Goal: Task Accomplishment & Management: Use online tool/utility

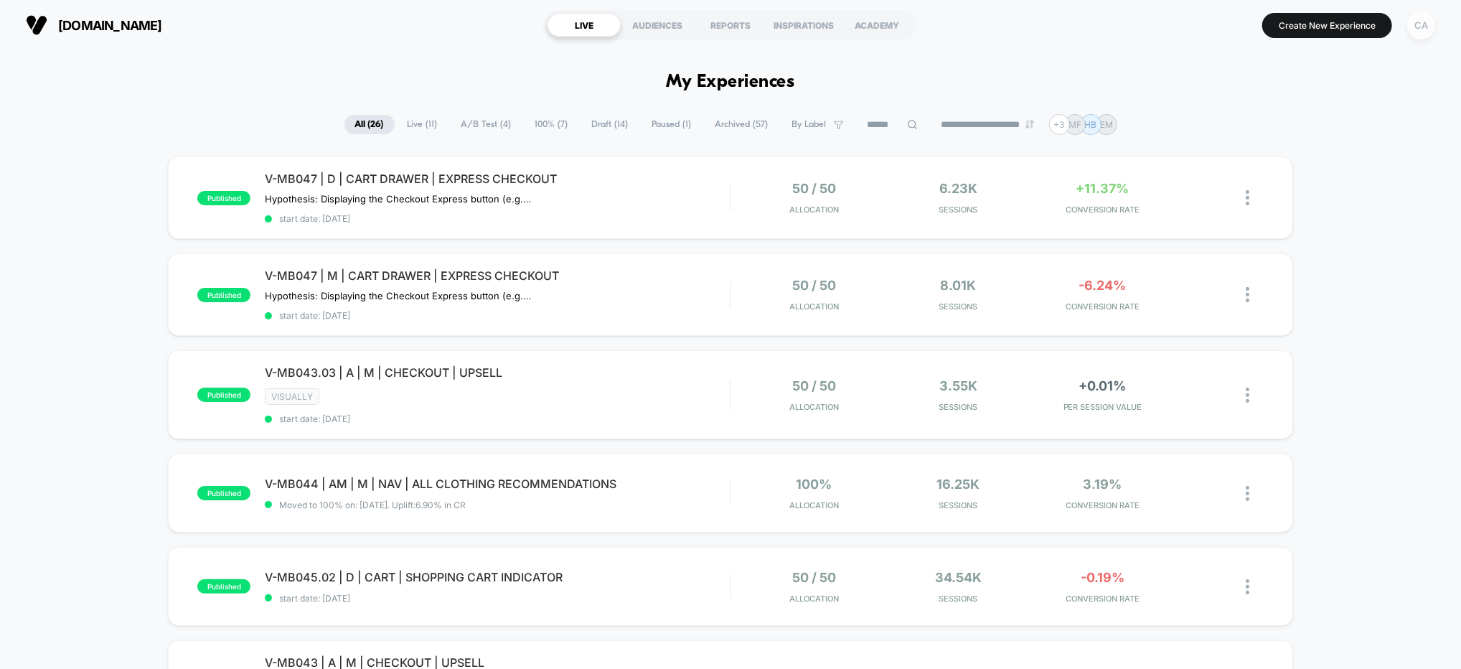
click at [1417, 29] on div "CA" at bounding box center [1421, 25] width 28 height 28
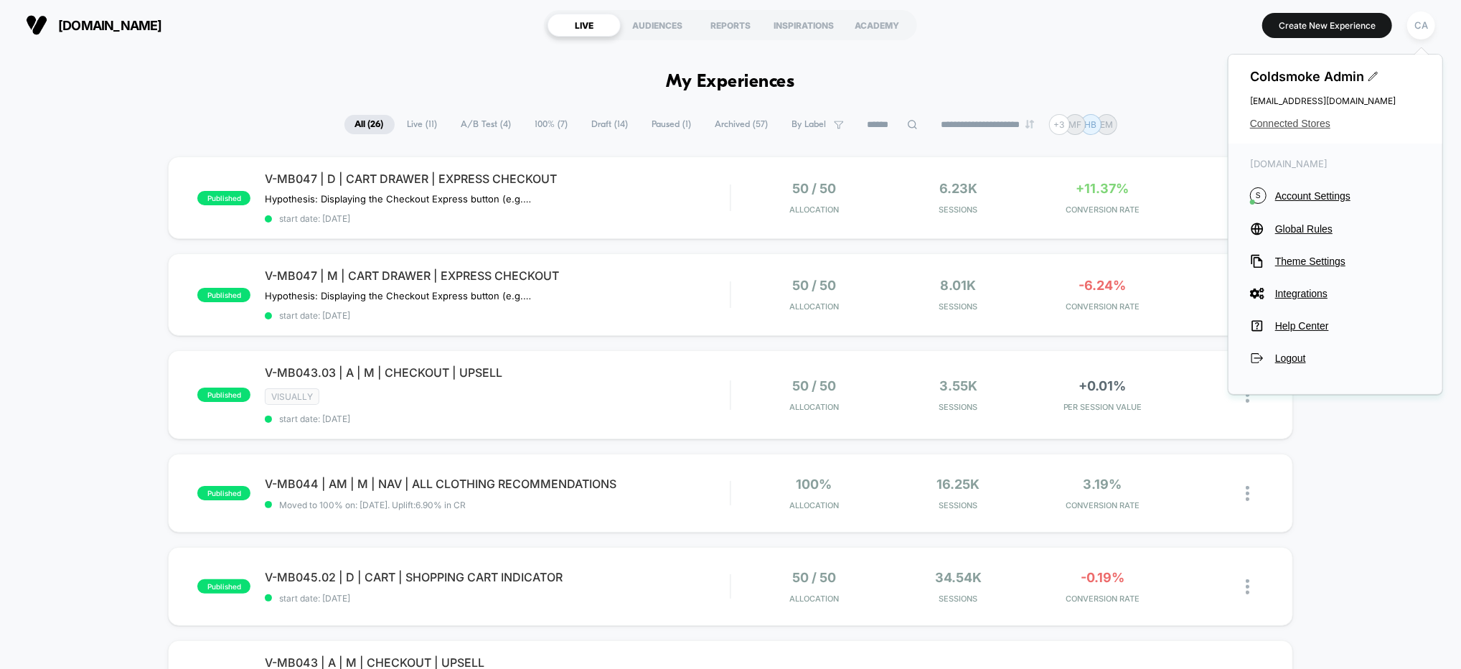
click at [1285, 123] on span "Connected Stores" at bounding box center [1335, 123] width 171 height 11
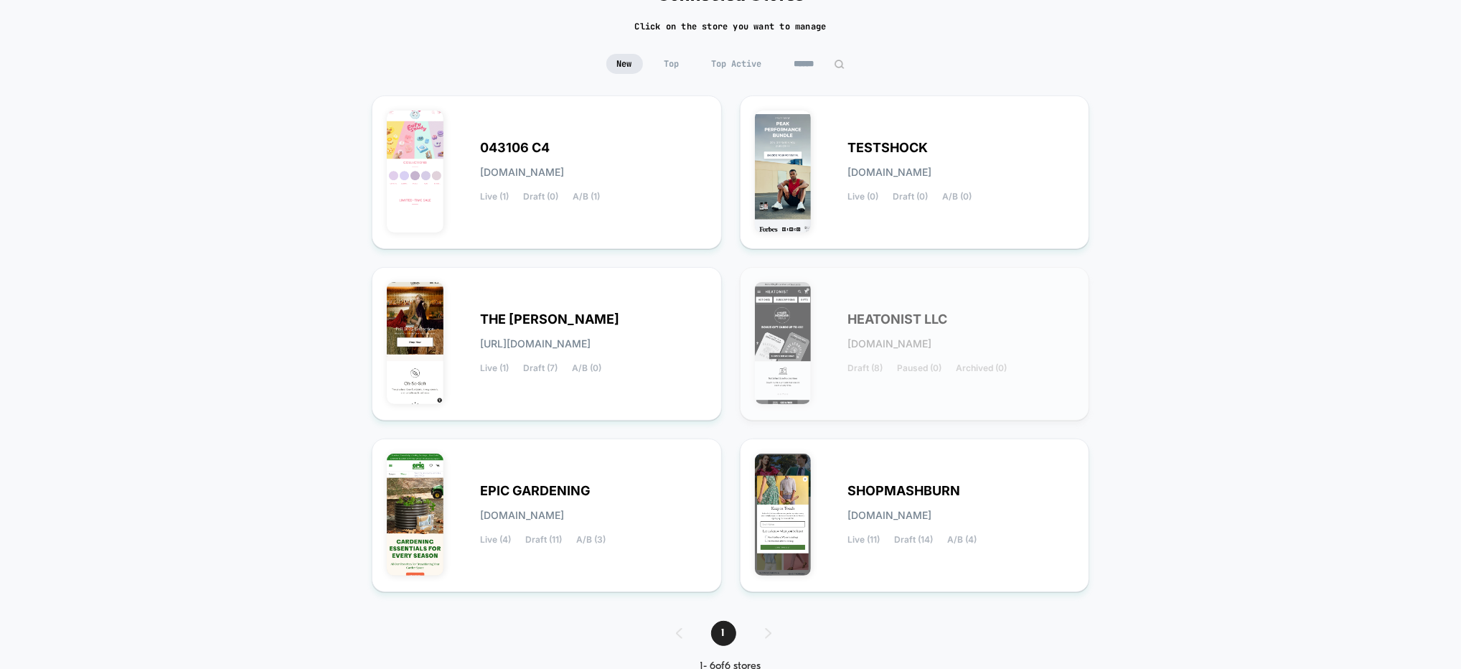
scroll to position [90, 0]
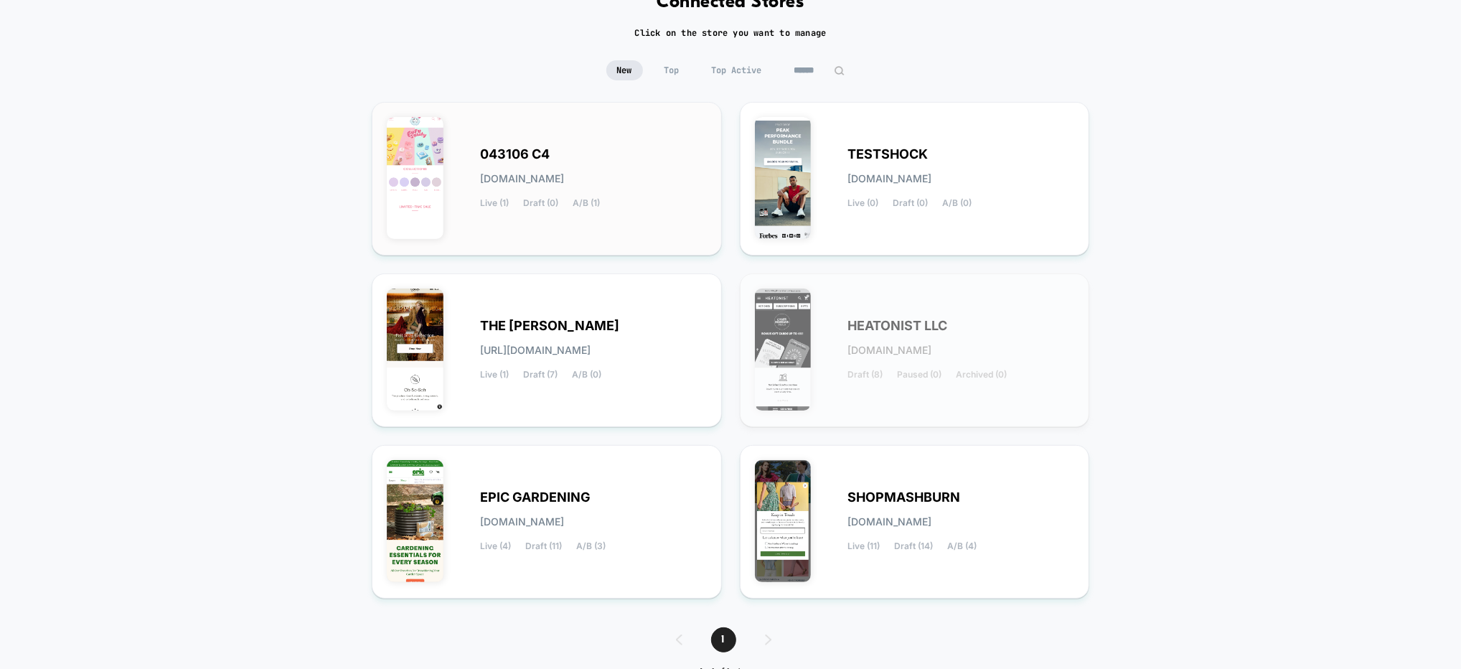
click at [626, 147] on div "043106 C4 043106-c4.myshopify.com Live (1) Draft (0) A/B (1)" at bounding box center [547, 178] width 320 height 123
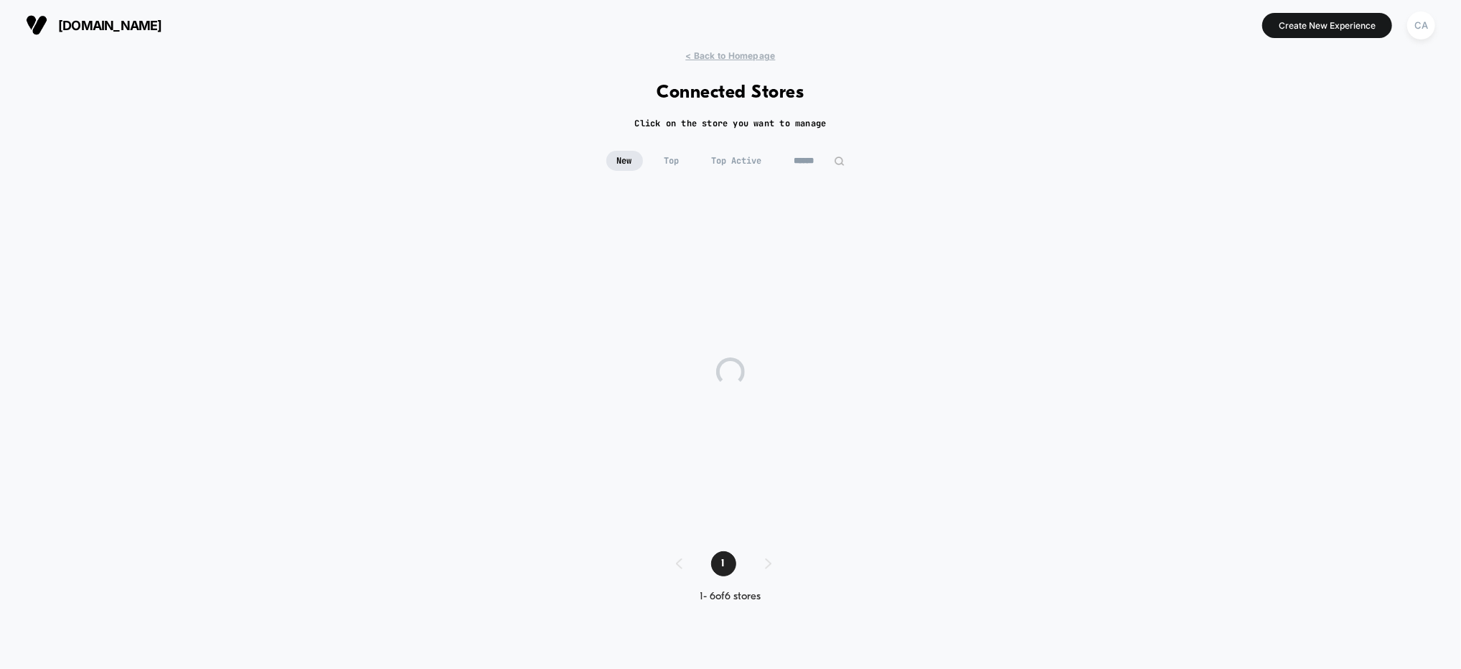
scroll to position [0, 0]
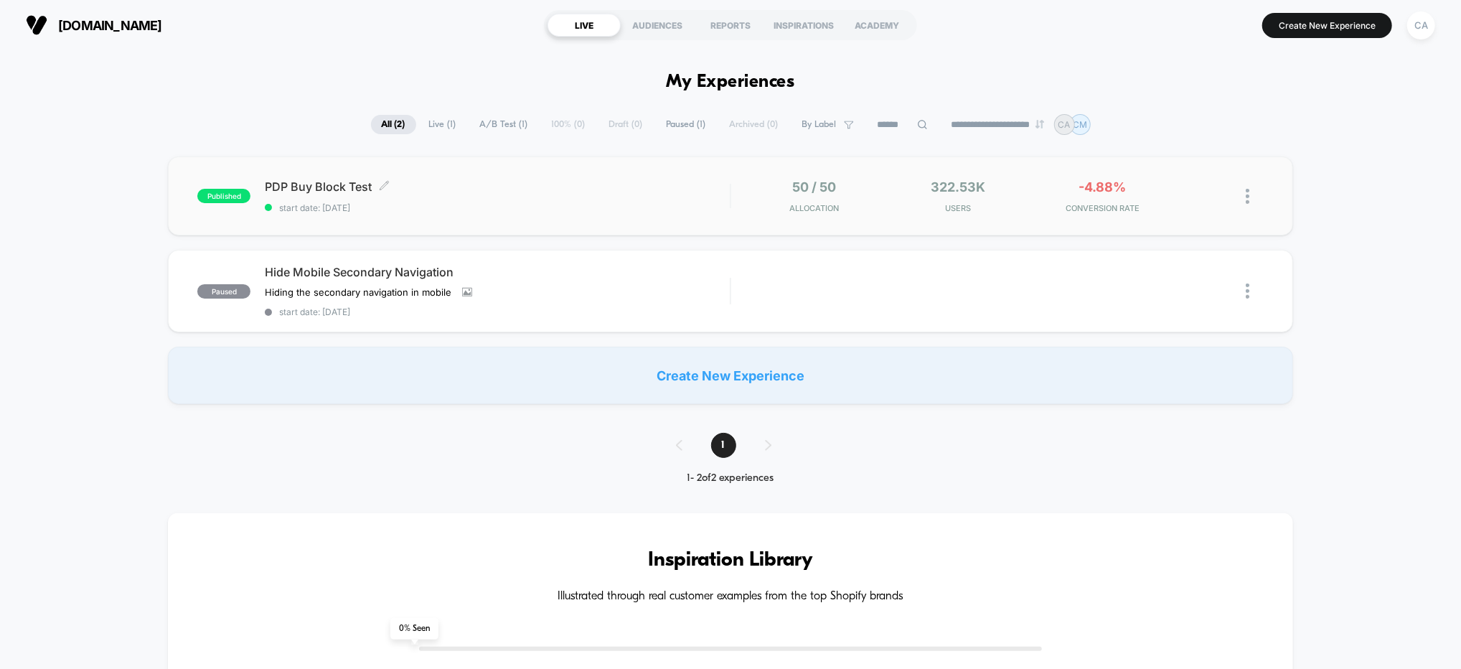
click at [718, 193] on span "PDP Buy Block Test Click to edit experience details" at bounding box center [497, 186] width 465 height 14
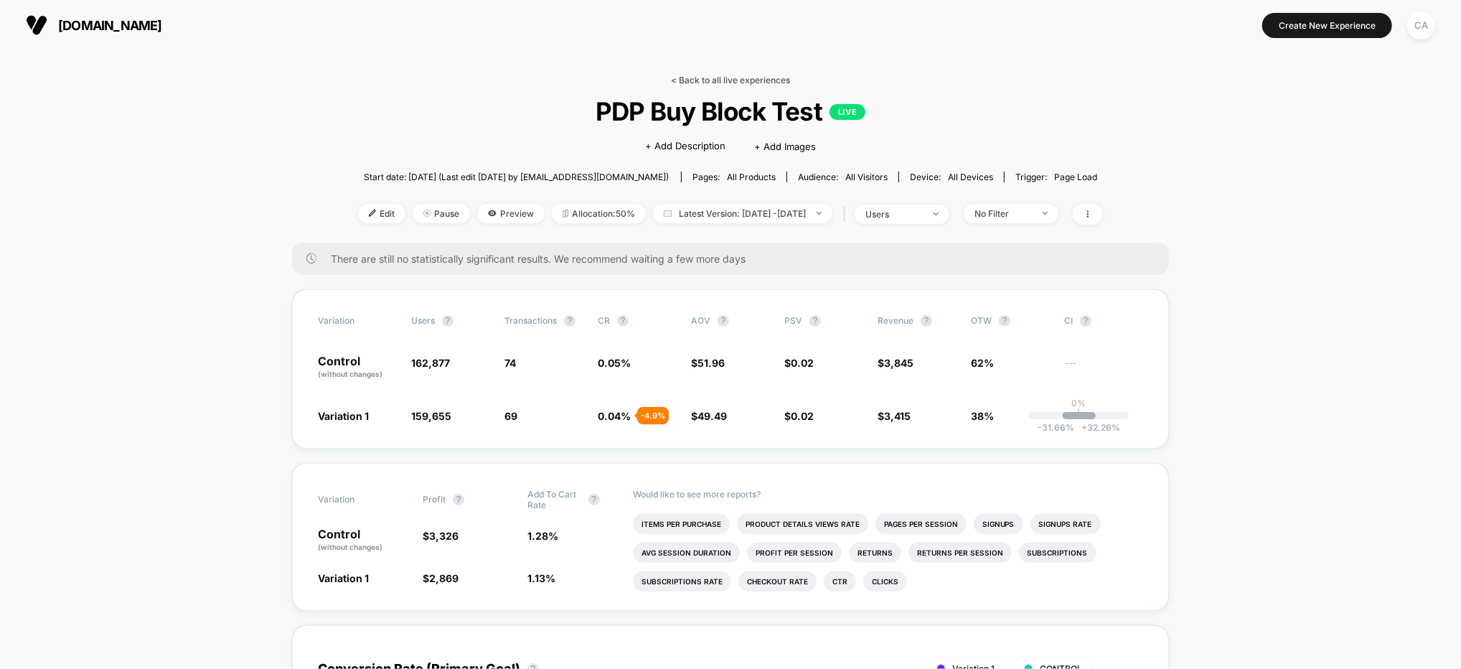
click at [726, 78] on link "< Back to all live experiences" at bounding box center [730, 80] width 119 height 11
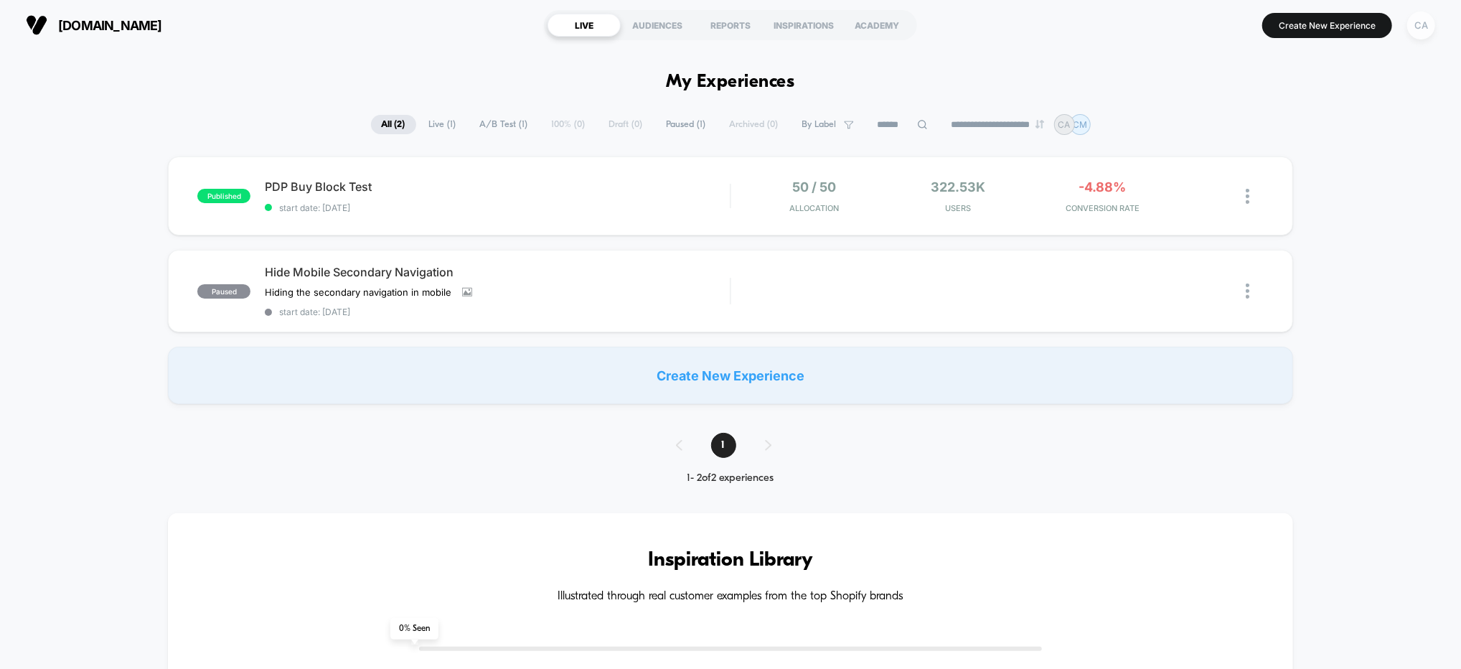
click at [1415, 34] on div "CA" at bounding box center [1421, 25] width 28 height 28
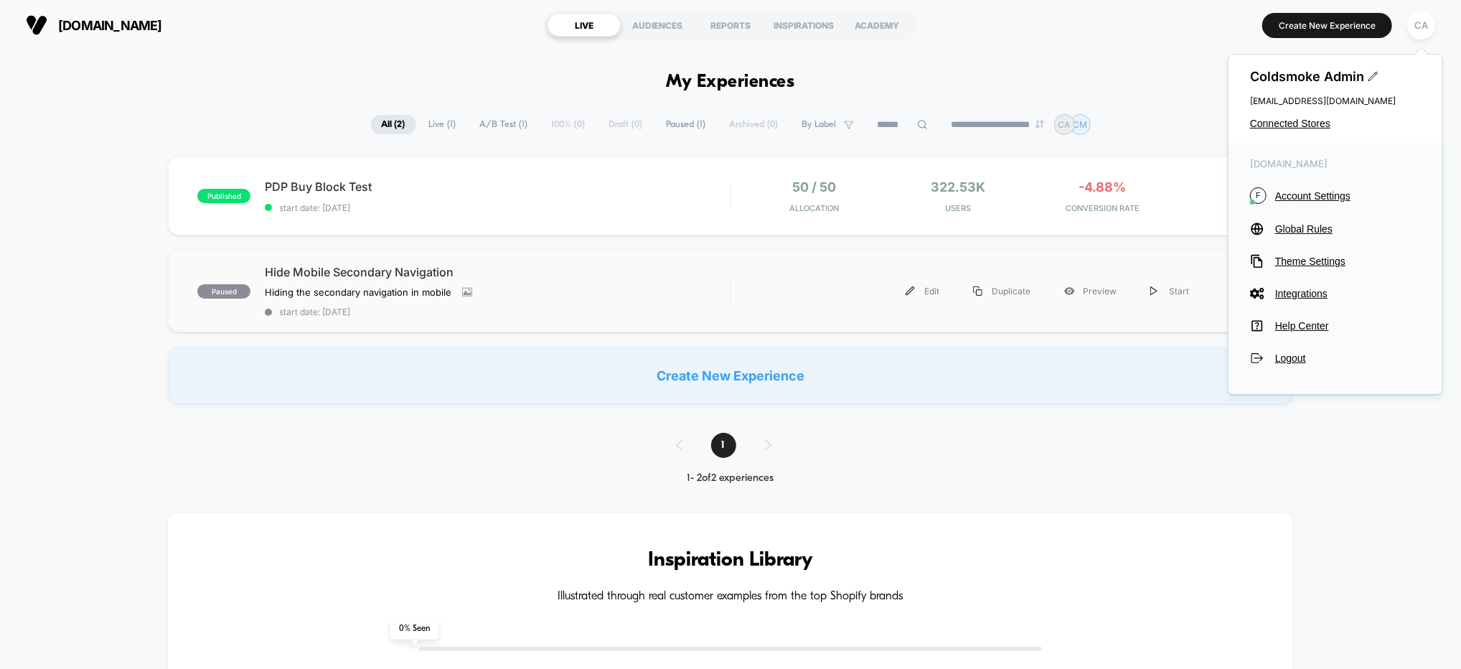
click at [791, 305] on div "Edit Duplicate Preview Start" at bounding box center [976, 291] width 461 height 32
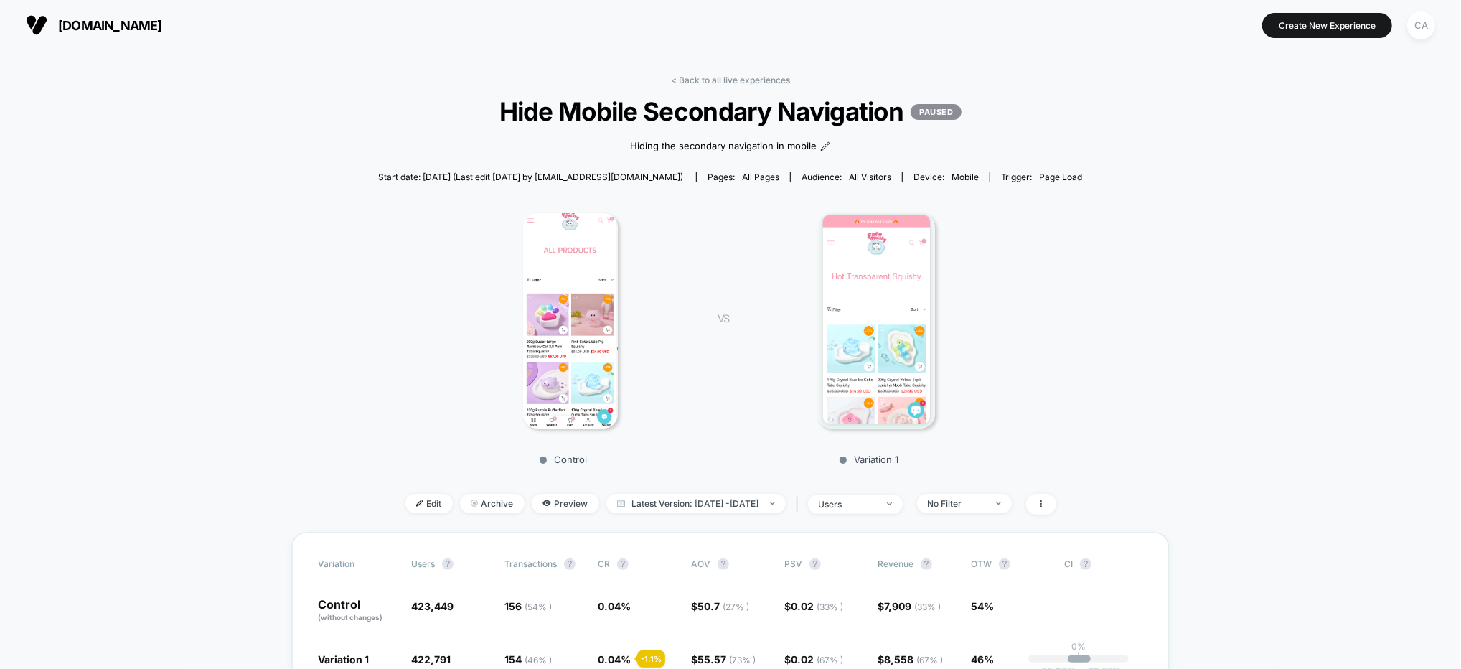
click at [738, 79] on link "< Back to all live experiences" at bounding box center [730, 80] width 119 height 11
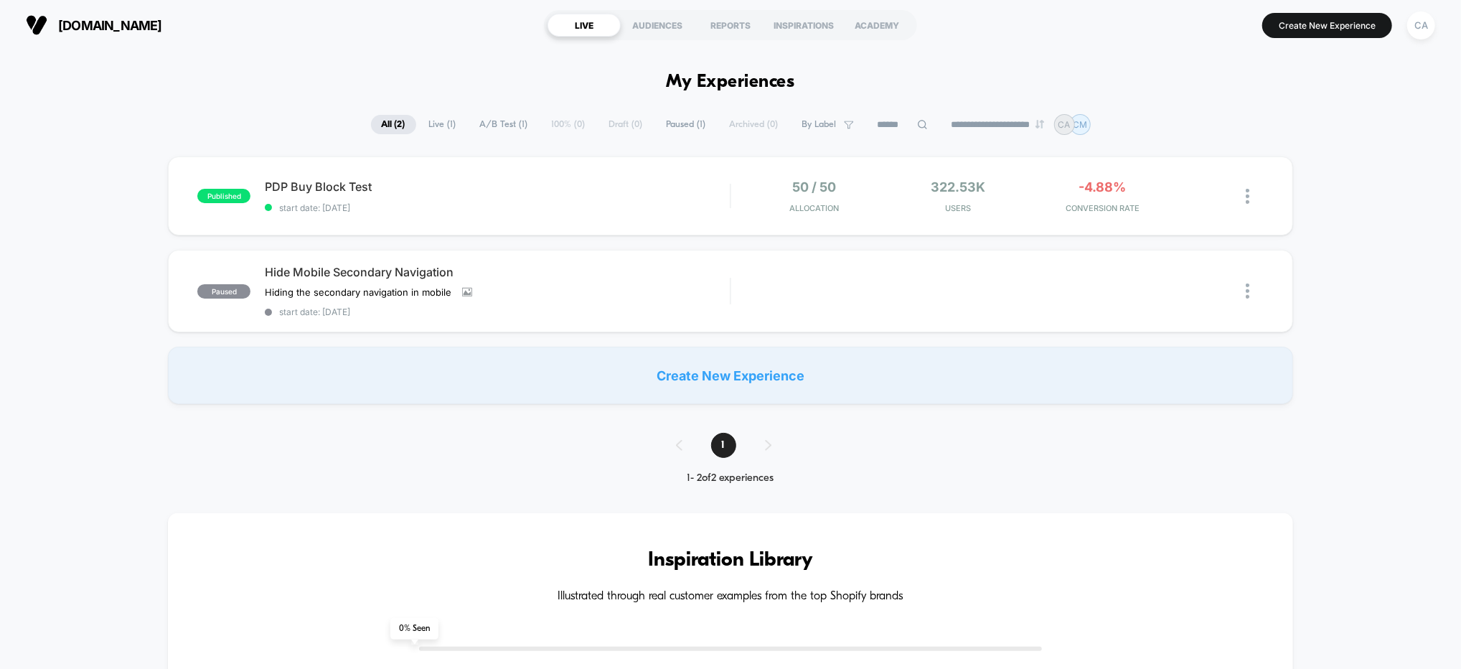
click at [1358, 197] on div "published PDP Buy Block Test start date: 9/22/2025 50 / 50 Allocation 322.53k U…" at bounding box center [730, 280] width 1461 height 248
click at [1426, 27] on div "CA" at bounding box center [1421, 25] width 28 height 28
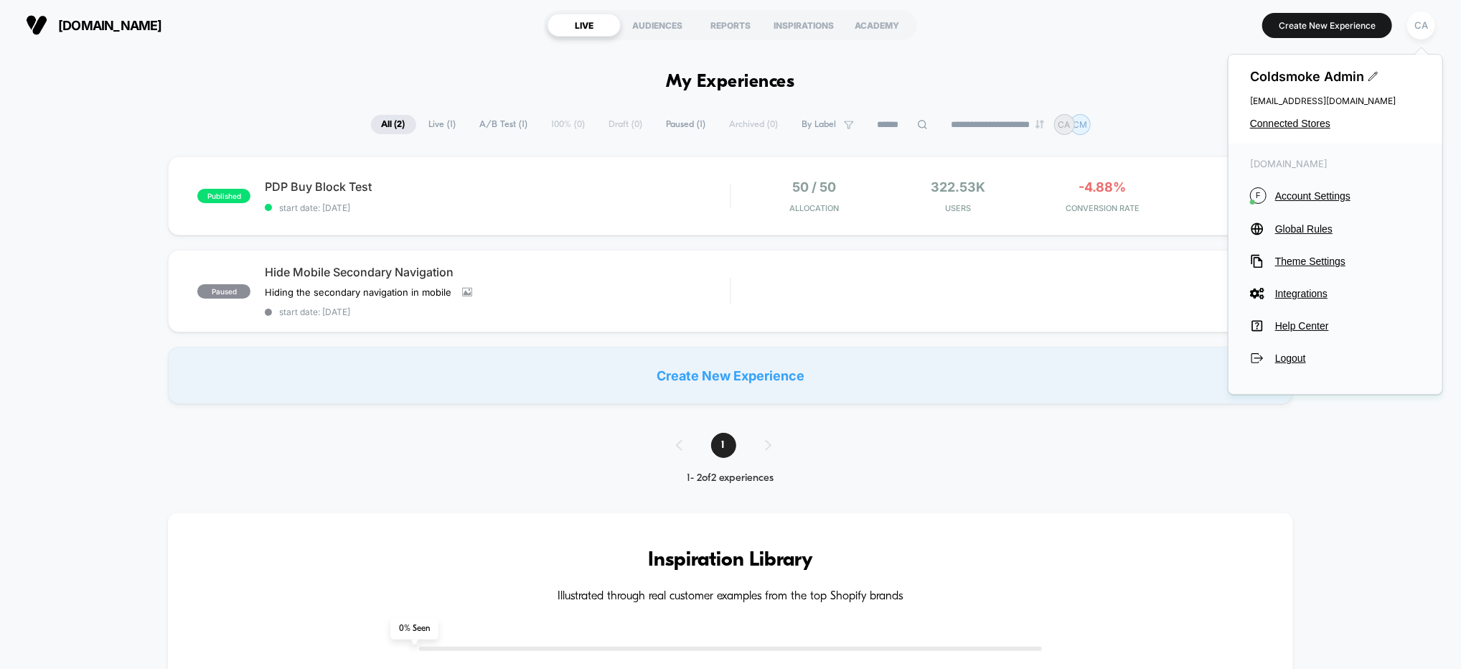
click at [1282, 117] on div "Coldsmoke Admin dev@coldsmoke.co Connected Stores" at bounding box center [1335, 99] width 214 height 89
click at [1283, 119] on span "Connected Stores" at bounding box center [1335, 123] width 171 height 11
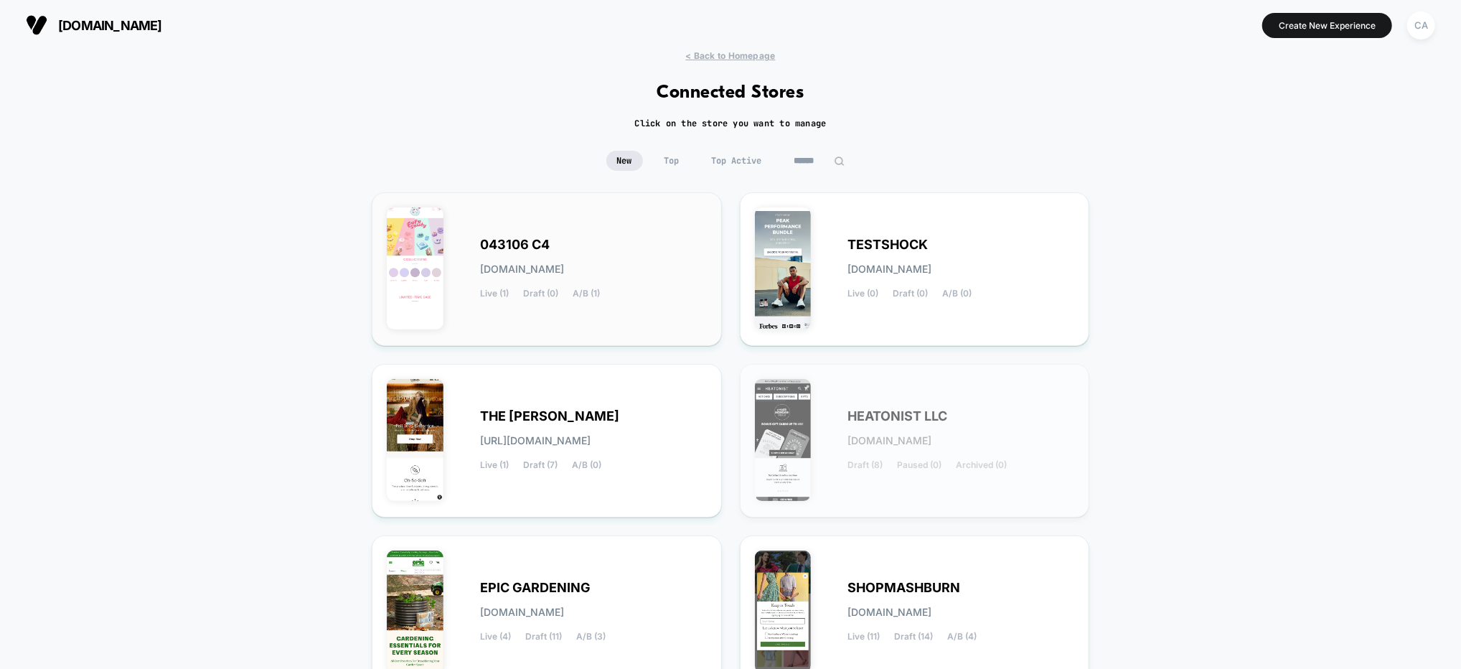
scroll to position [136, 0]
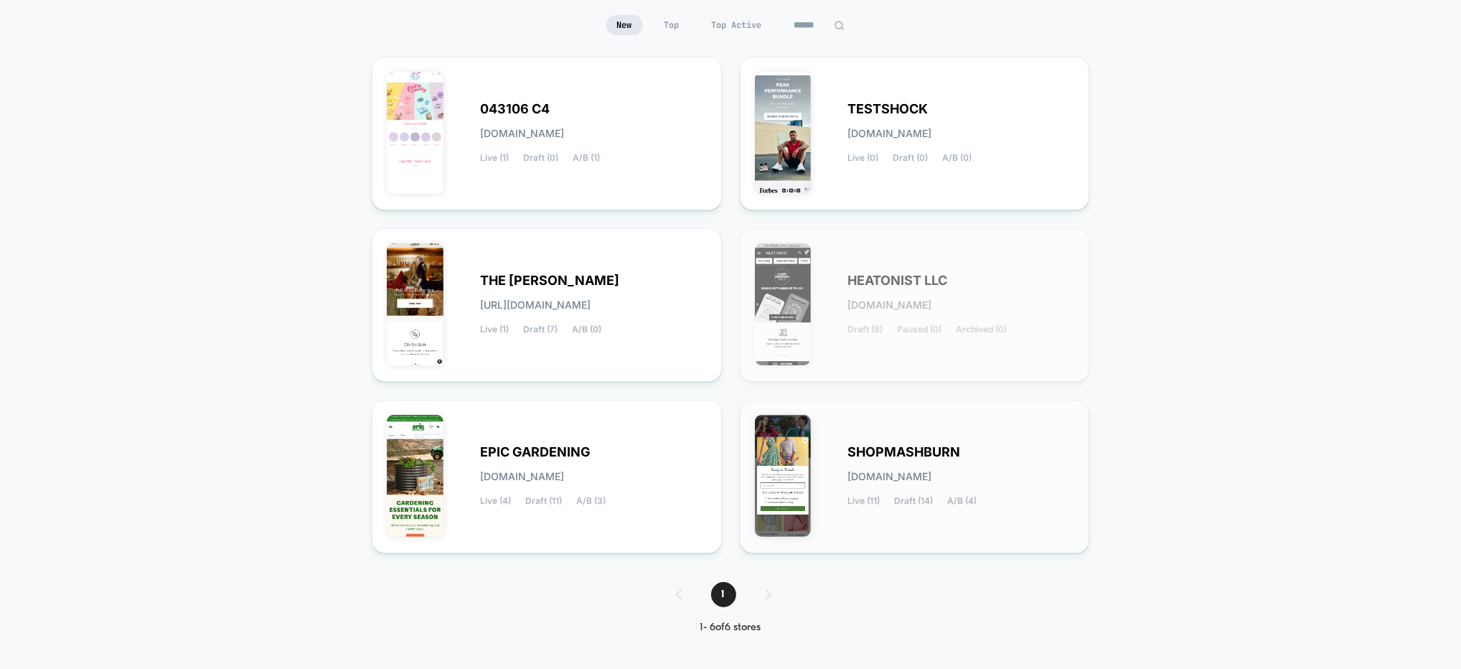
click at [981, 418] on div "SHOPMASHBURN shopmashburn.myshopify.com Live (11) Draft (14) A/B (4)" at bounding box center [915, 476] width 320 height 123
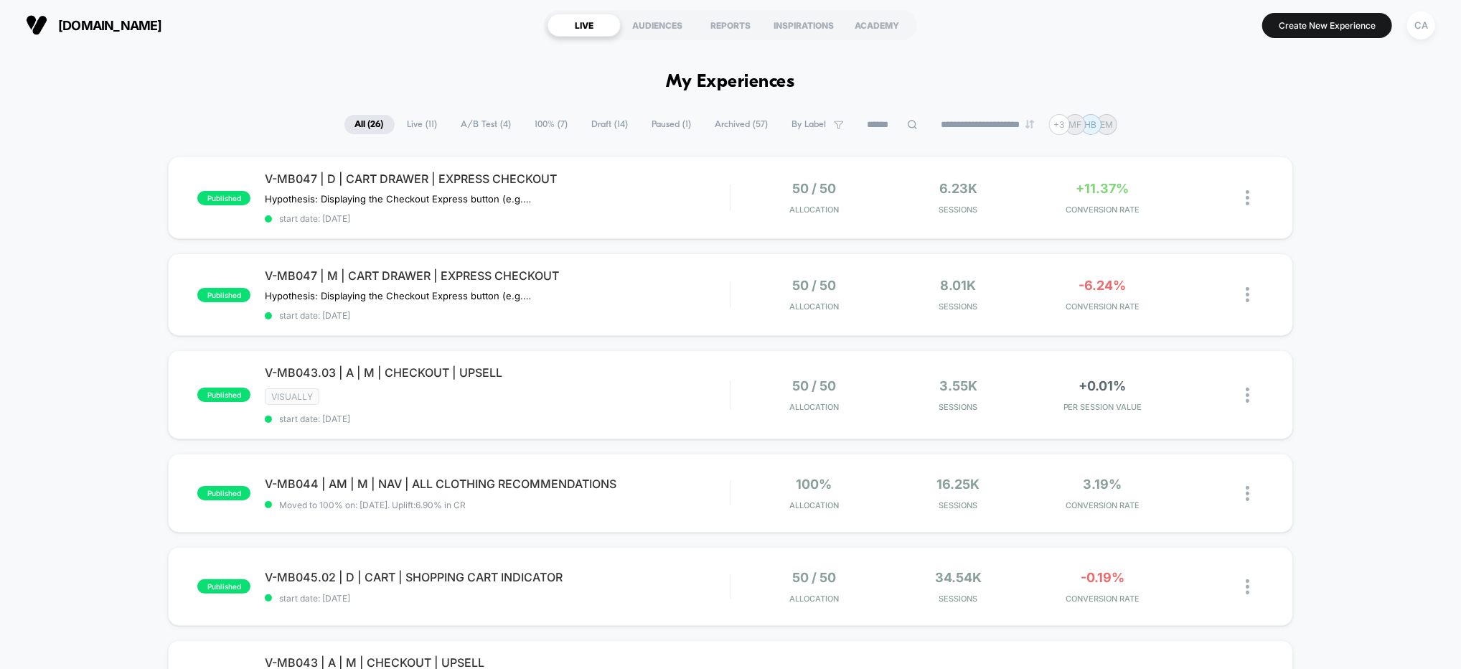
click at [596, 124] on span "Draft ( 14 )" at bounding box center [610, 124] width 58 height 19
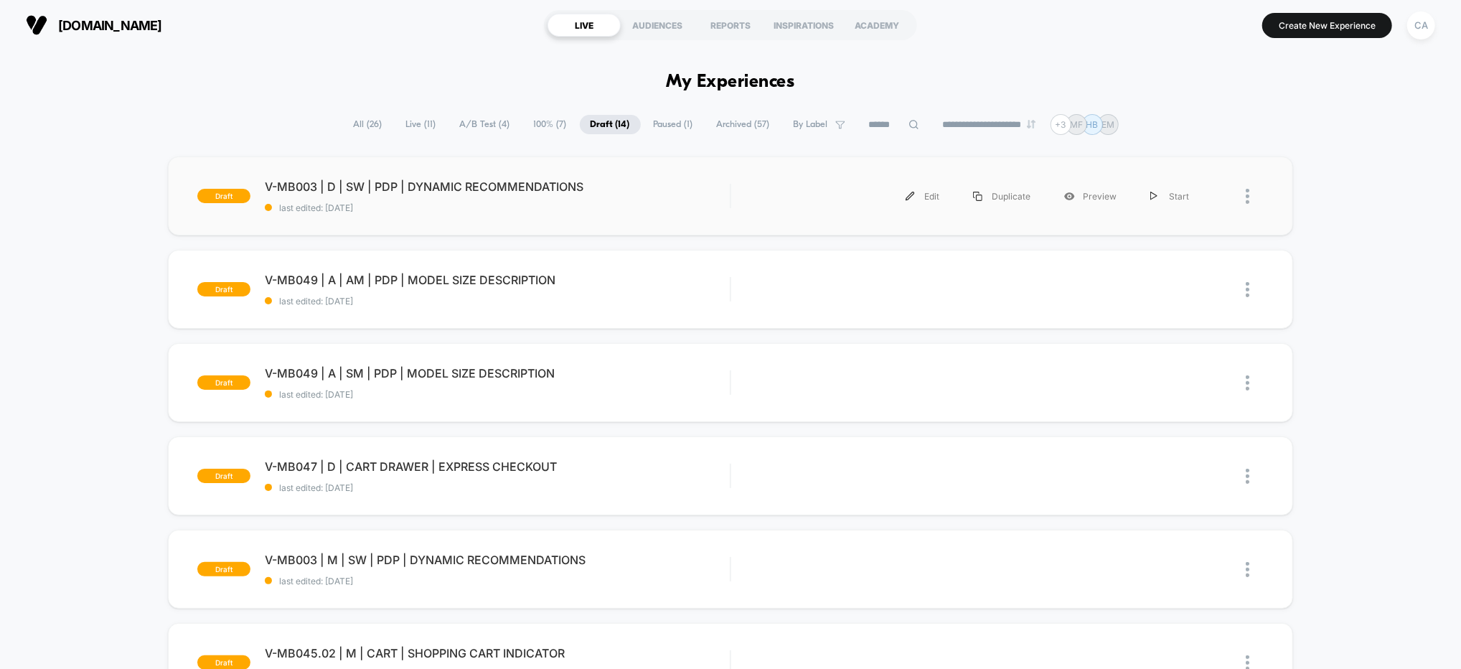
scroll to position [100, 0]
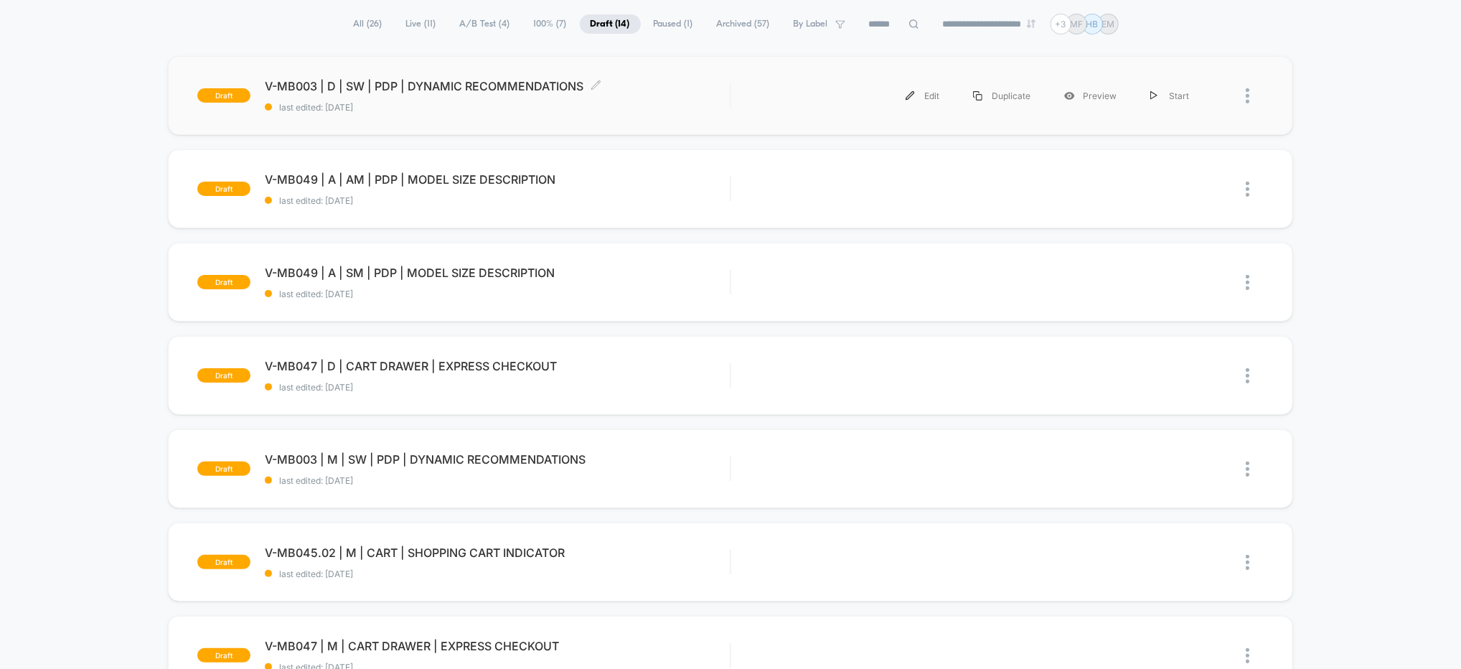
click at [715, 86] on span "V-MB003 | D | SW | PDP | DYNAMIC RECOMMENDATIONS Click to edit experience detai…" at bounding box center [497, 86] width 465 height 14
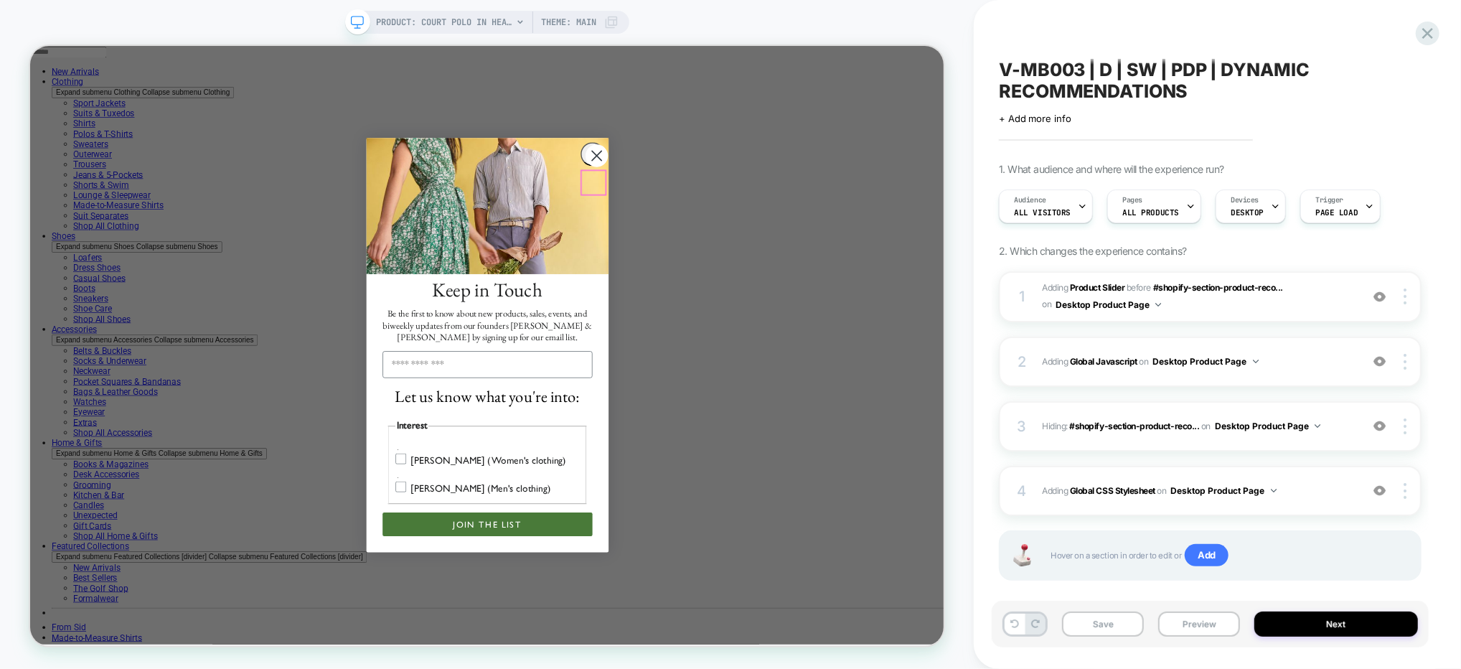
click at [781, 207] on circle "Close dialog" at bounding box center [786, 192] width 30 height 30
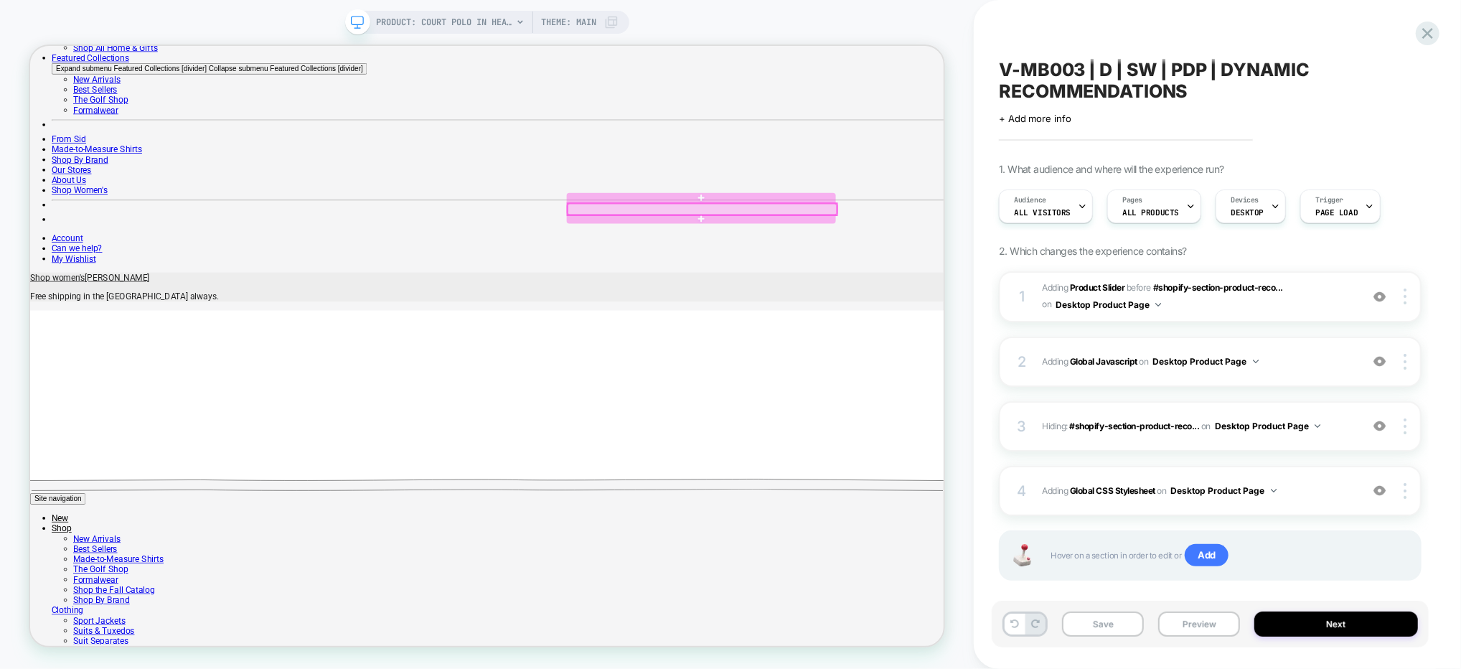
scroll to position [653, 0]
click at [1379, 361] on img at bounding box center [1379, 361] width 12 height 12
click at [1378, 423] on img at bounding box center [1379, 426] width 12 height 12
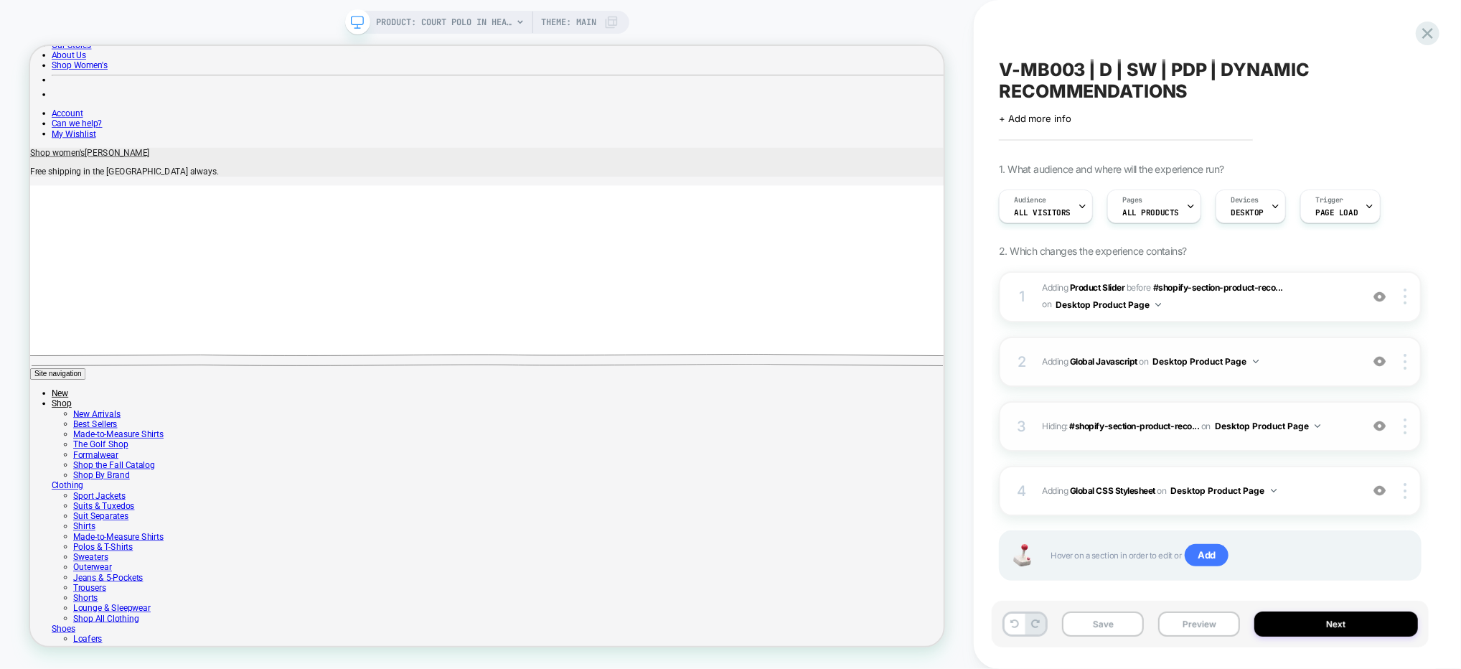
scroll to position [756, 0]
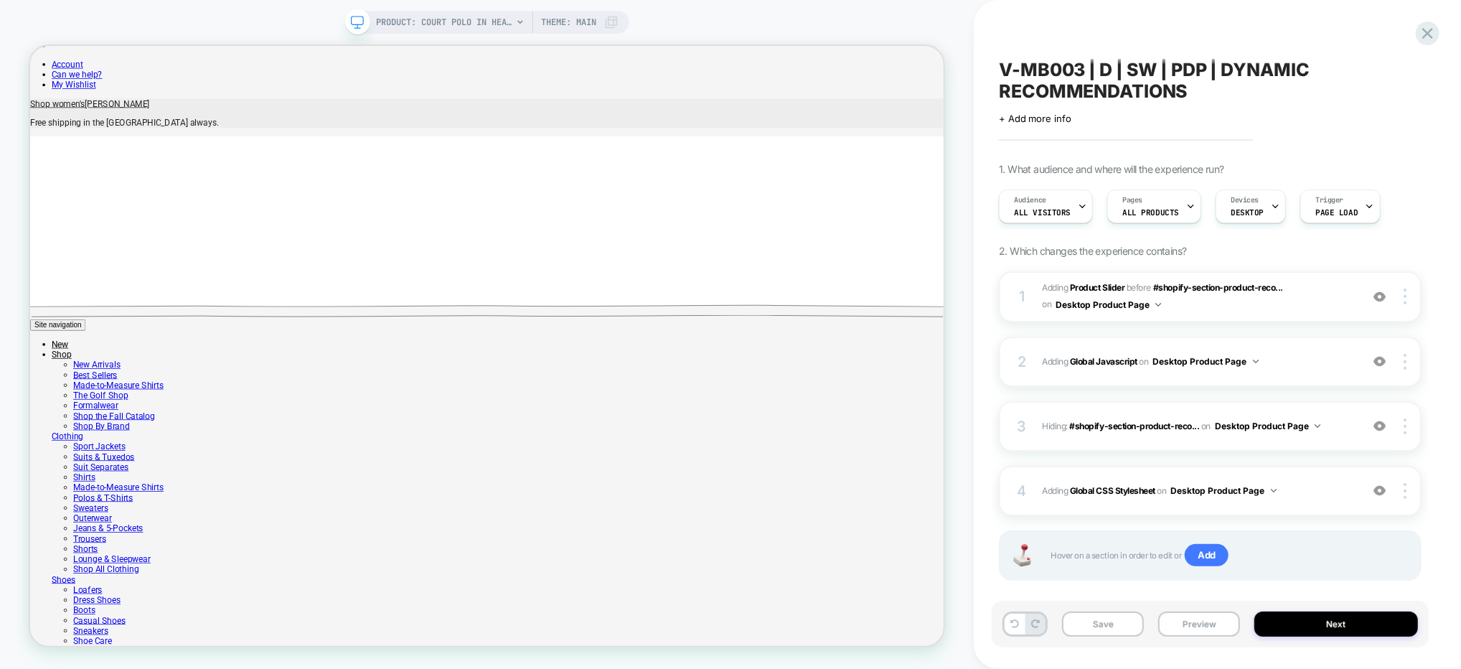
scroll to position [1061, 0]
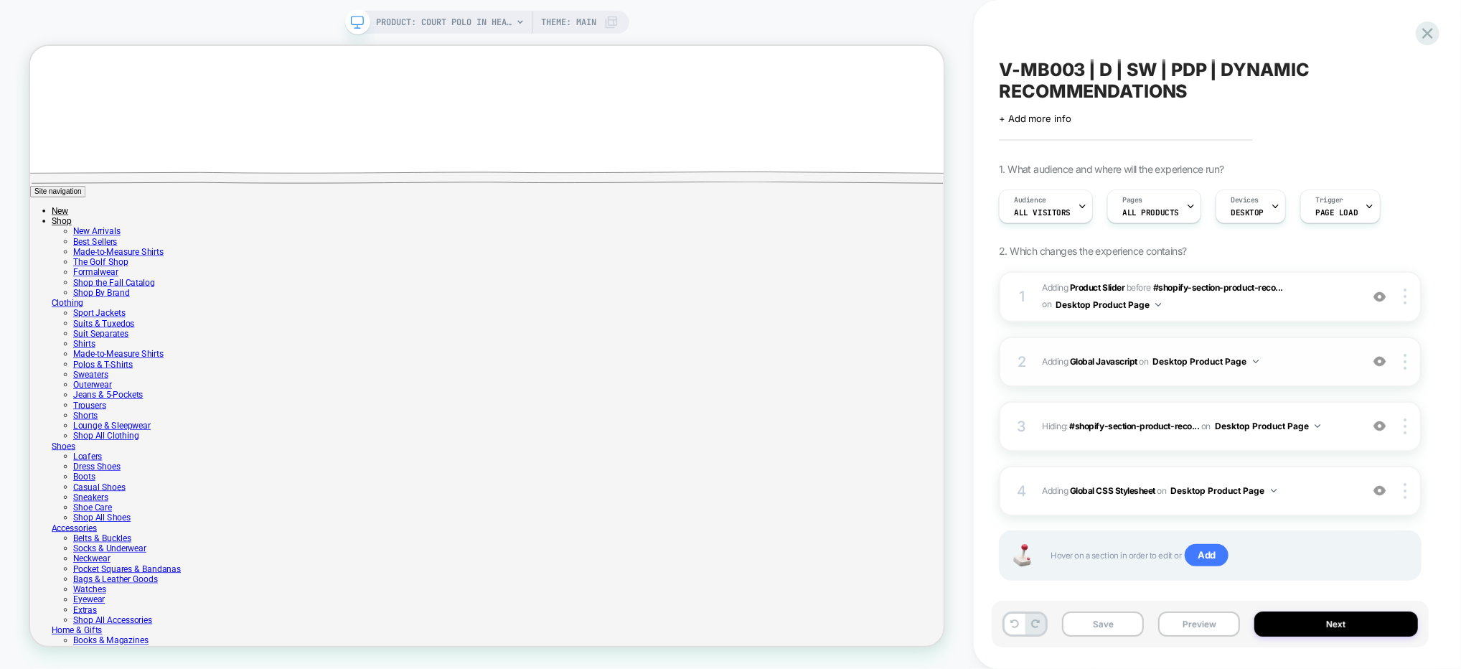
click at [1383, 364] on img at bounding box center [1379, 361] width 12 height 12
click at [1381, 288] on div at bounding box center [1379, 296] width 27 height 16
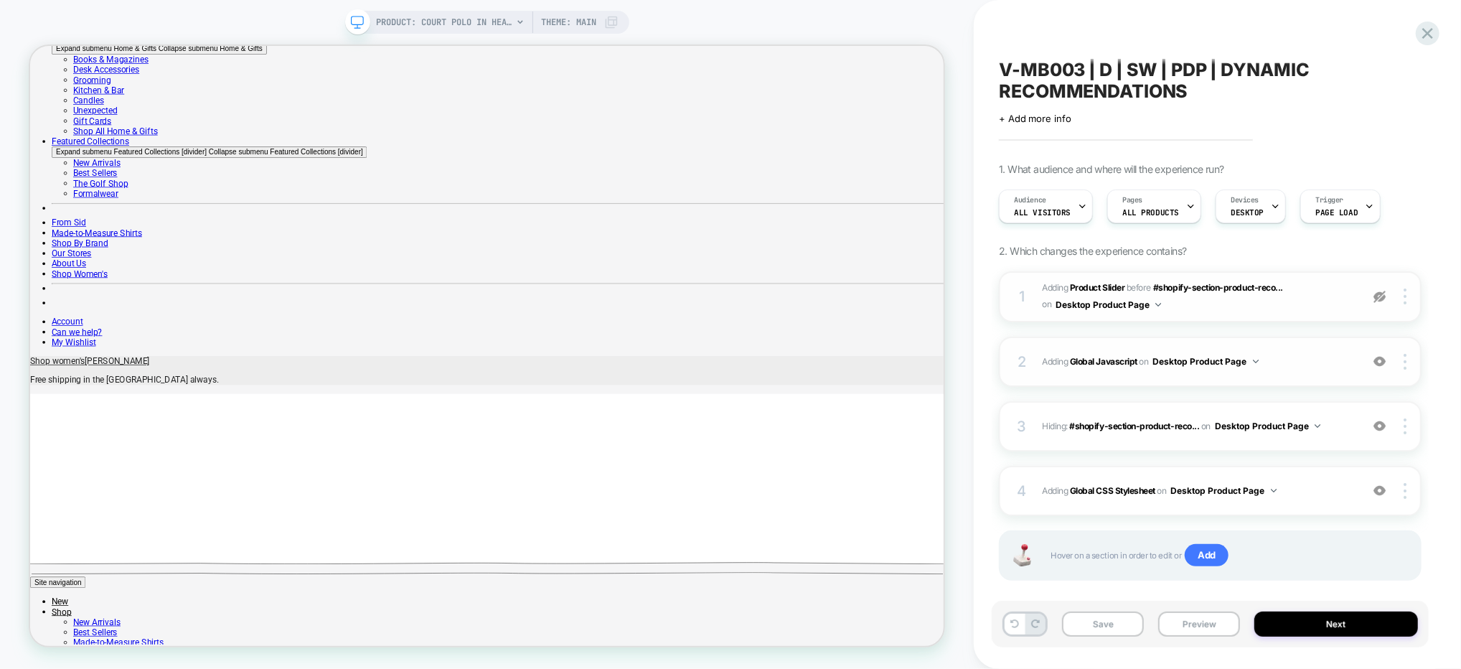
click at [1381, 296] on img at bounding box center [1379, 297] width 12 height 12
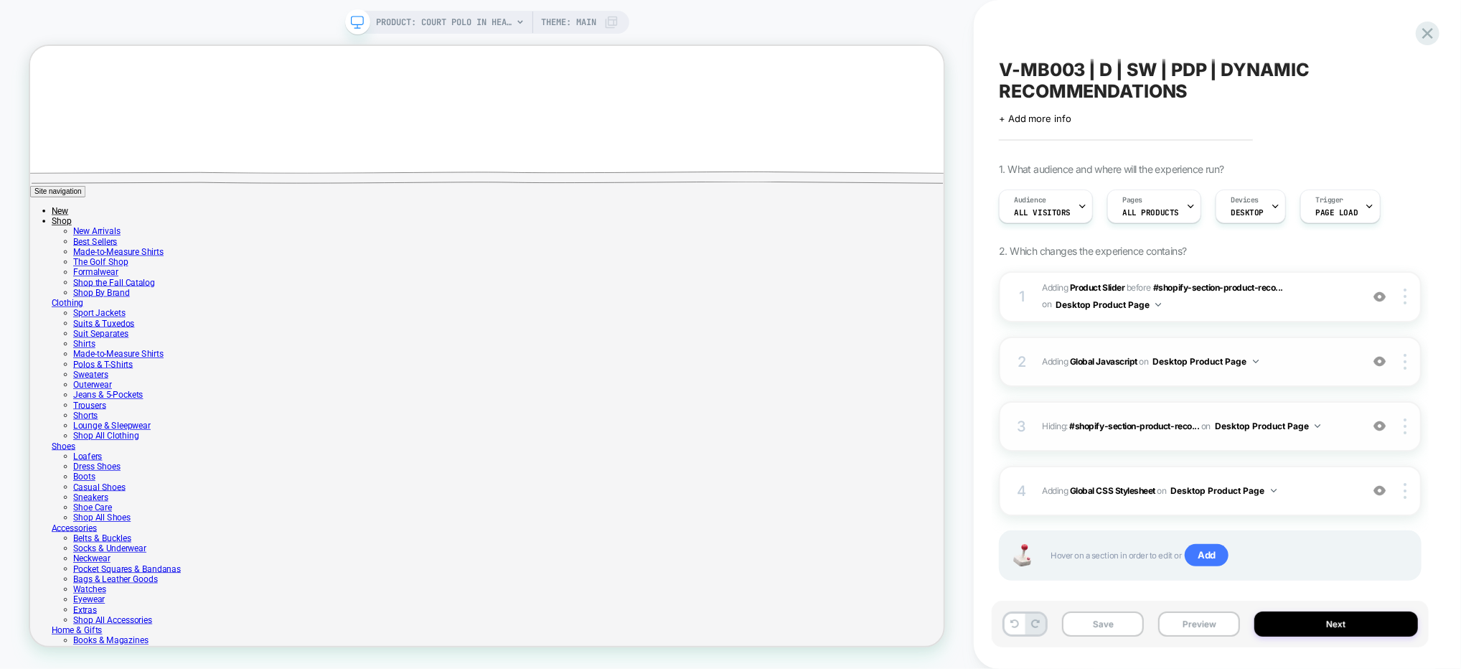
click at [1386, 427] on img at bounding box center [1379, 426] width 12 height 12
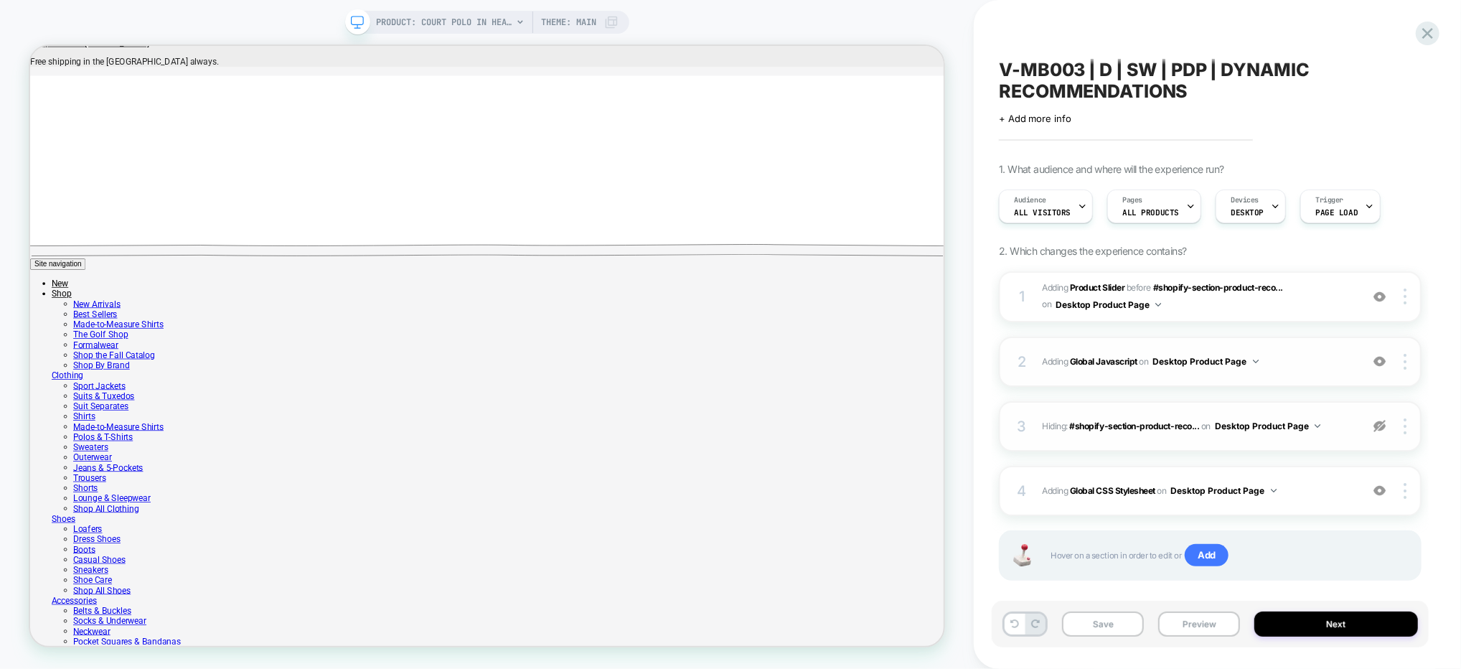
scroll to position [907, 0]
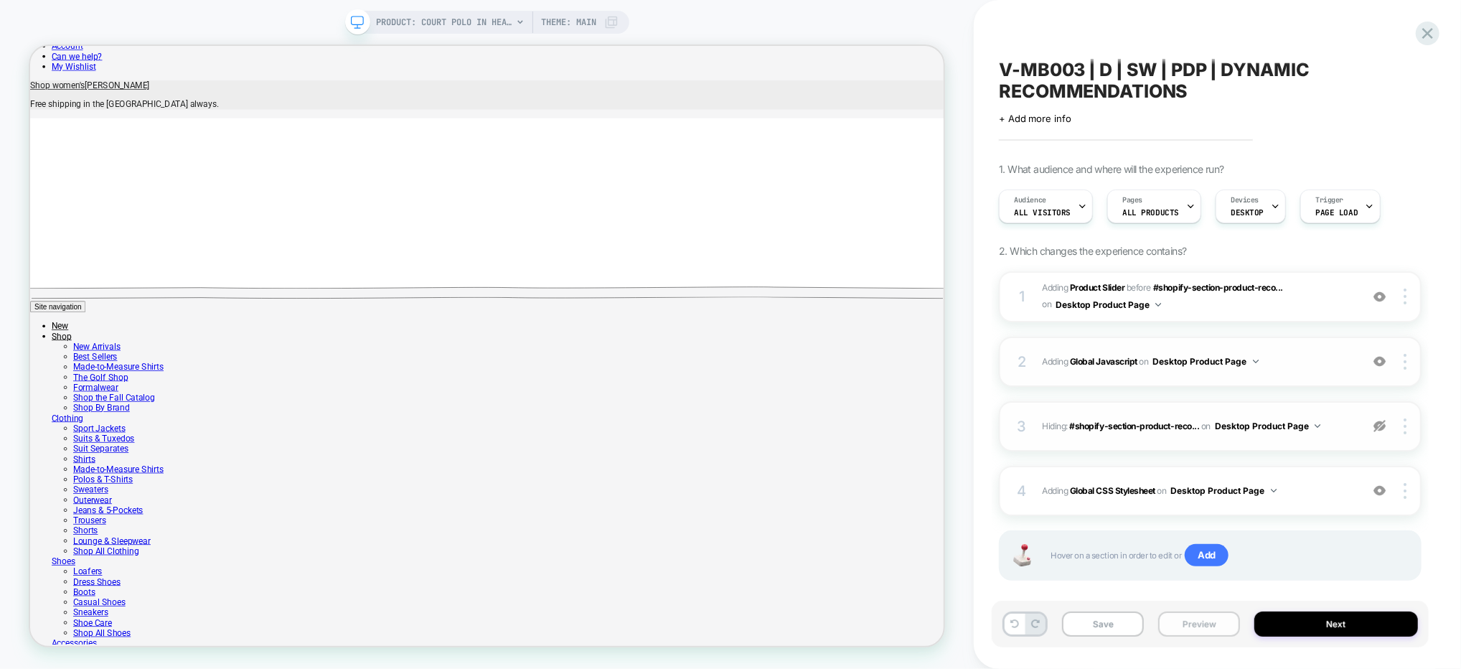
click at [1205, 632] on button "Preview" at bounding box center [1199, 623] width 82 height 25
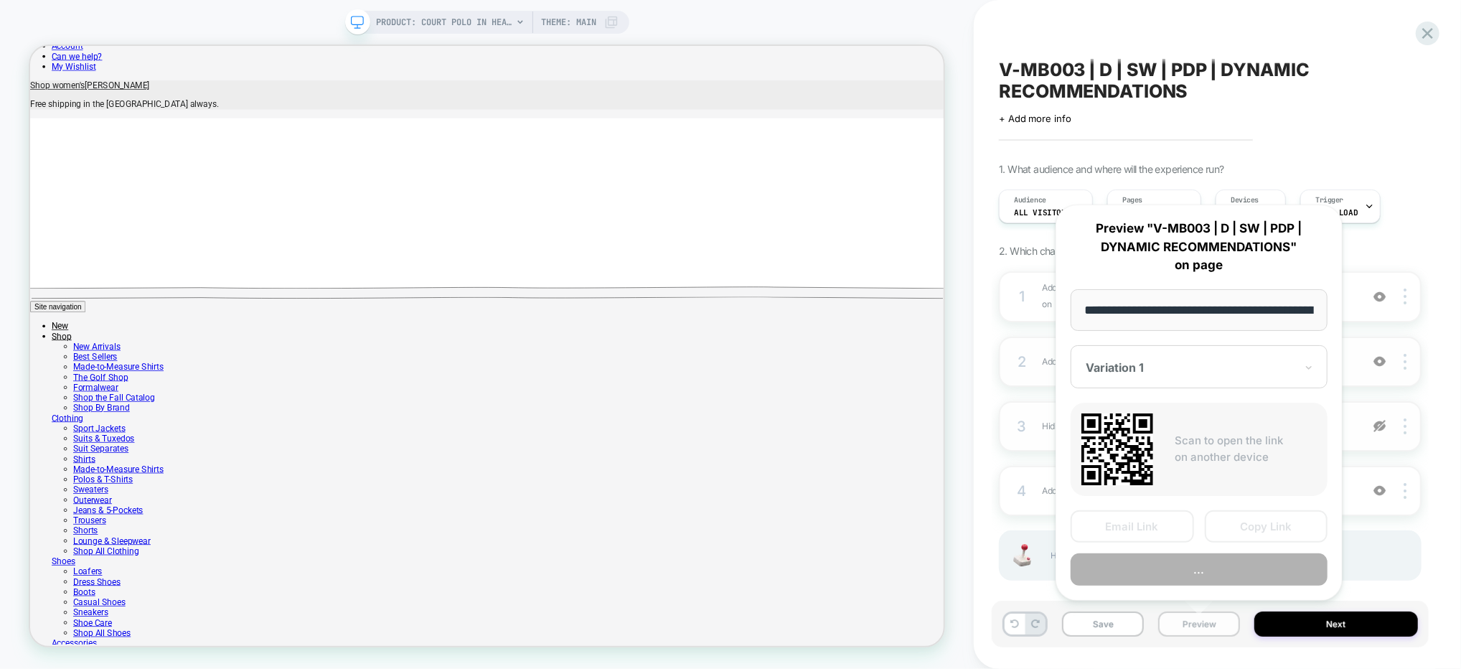
scroll to position [0, 461]
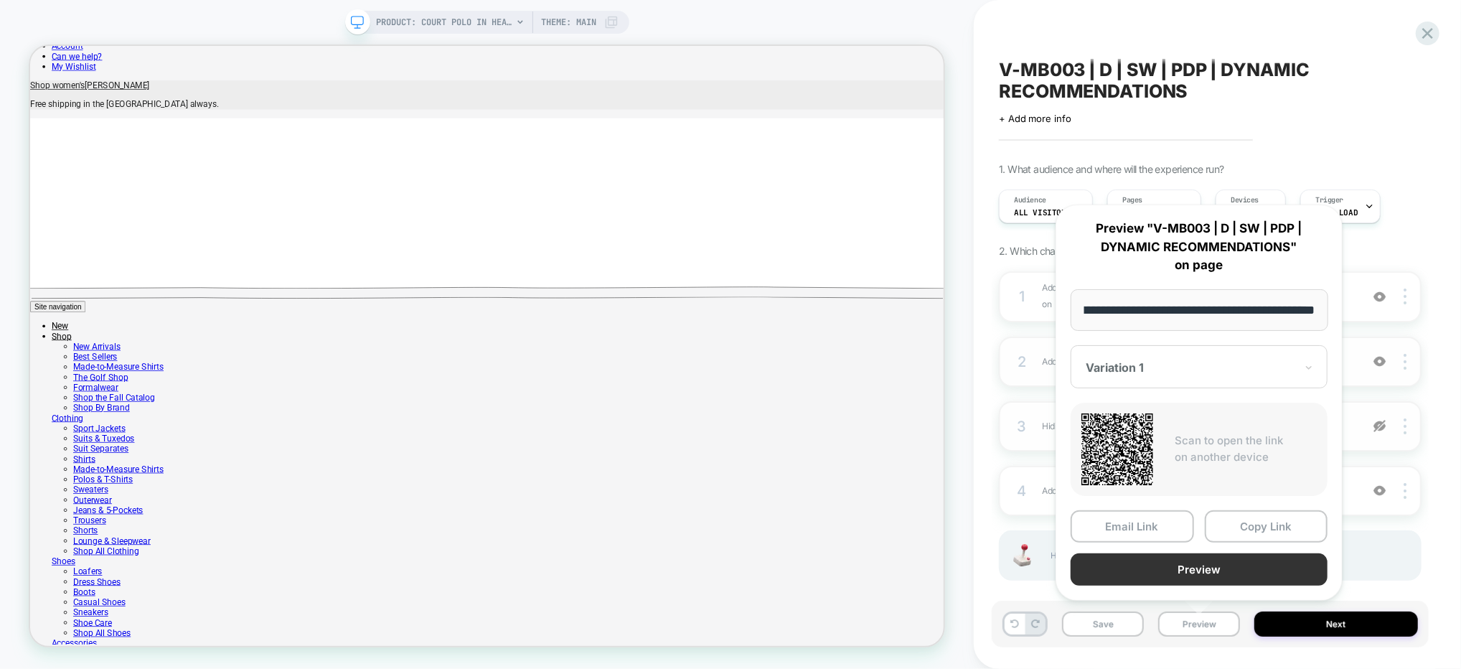
click at [1231, 565] on button "Preview" at bounding box center [1199, 569] width 257 height 32
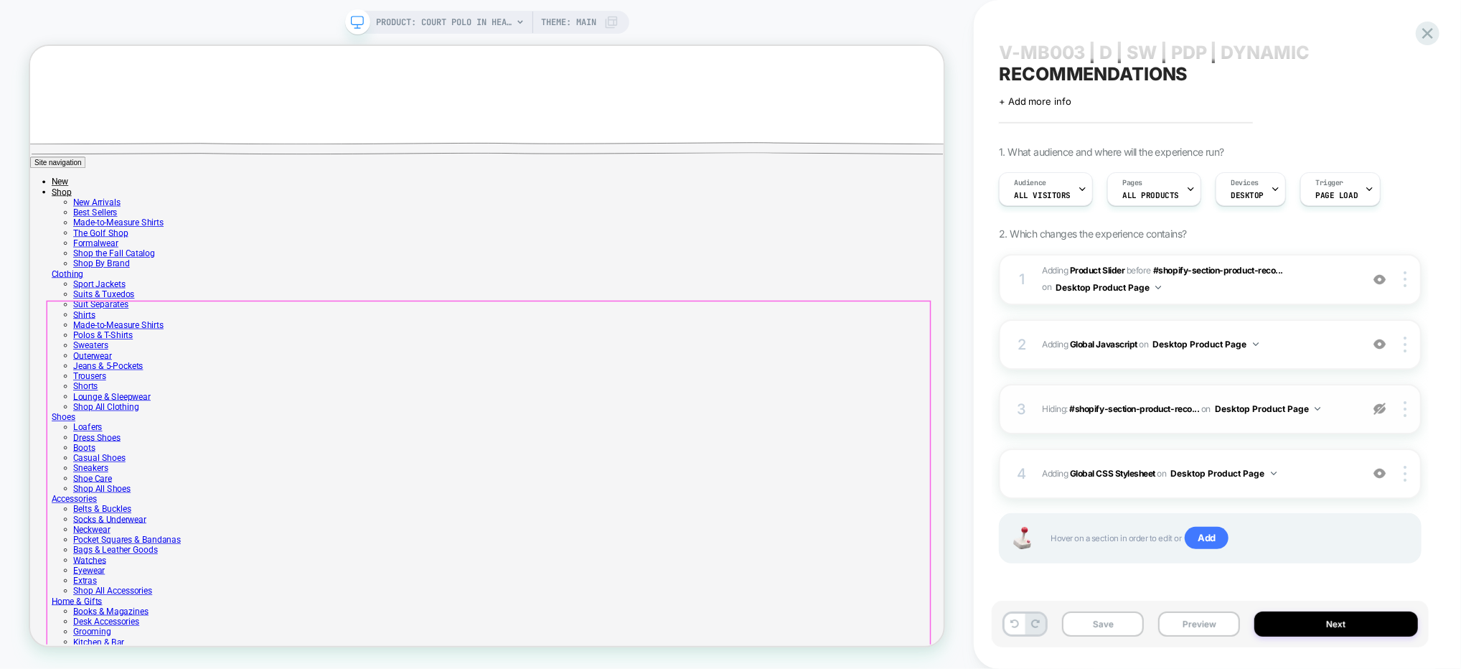
scroll to position [1112, 0]
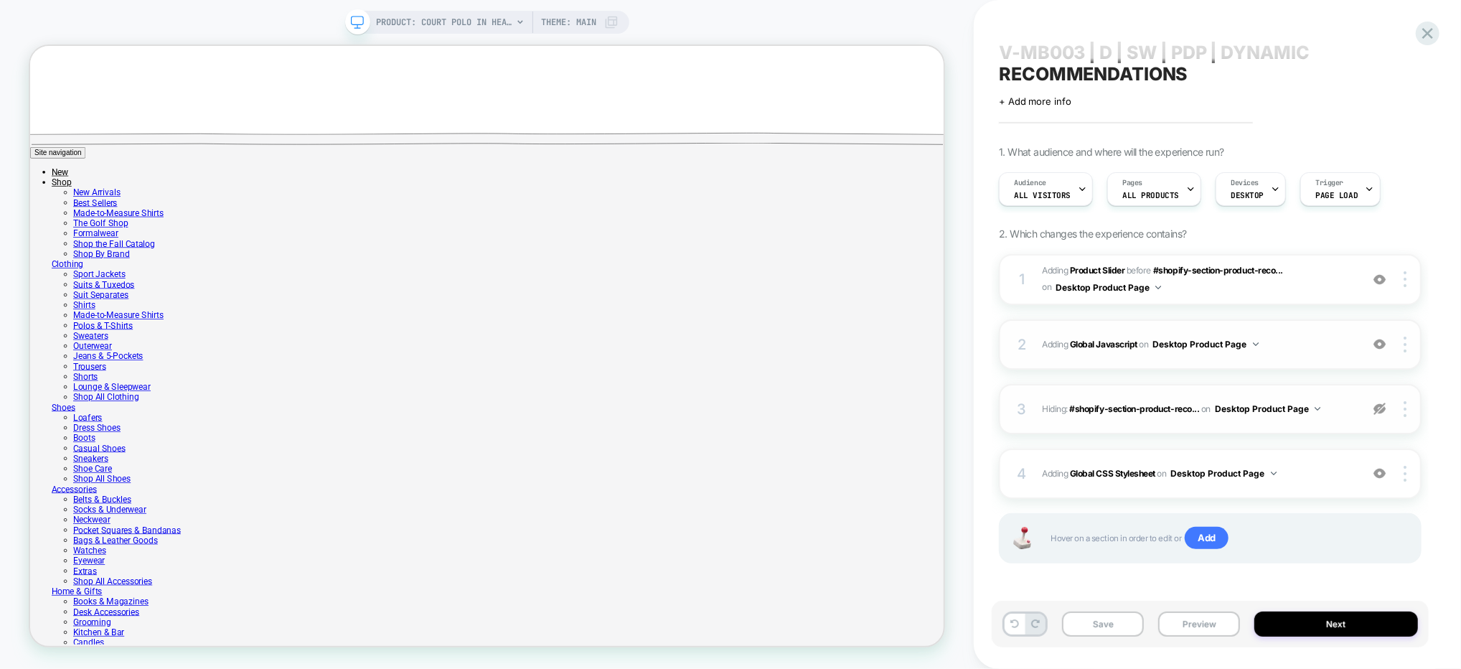
click at [1267, 336] on span "Adding Global Javascript on Desktop Product Page" at bounding box center [1197, 344] width 311 height 18
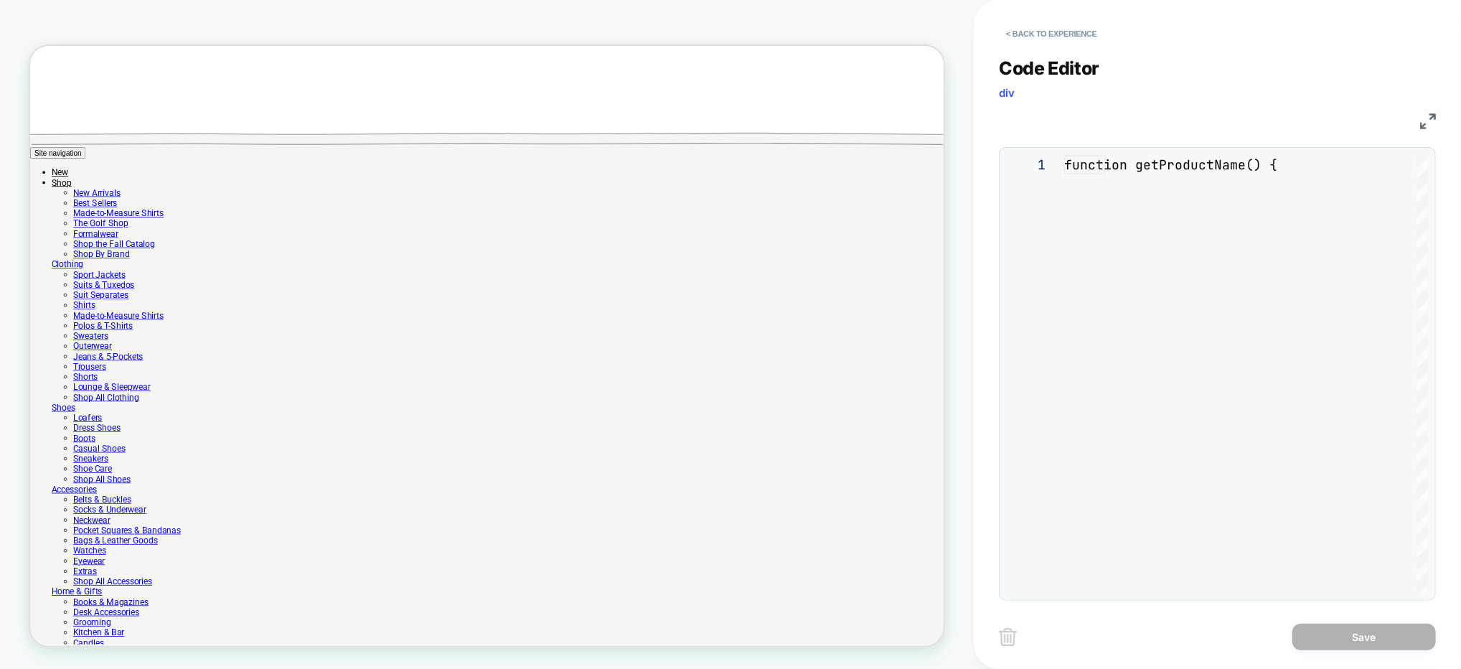
scroll to position [194, 0]
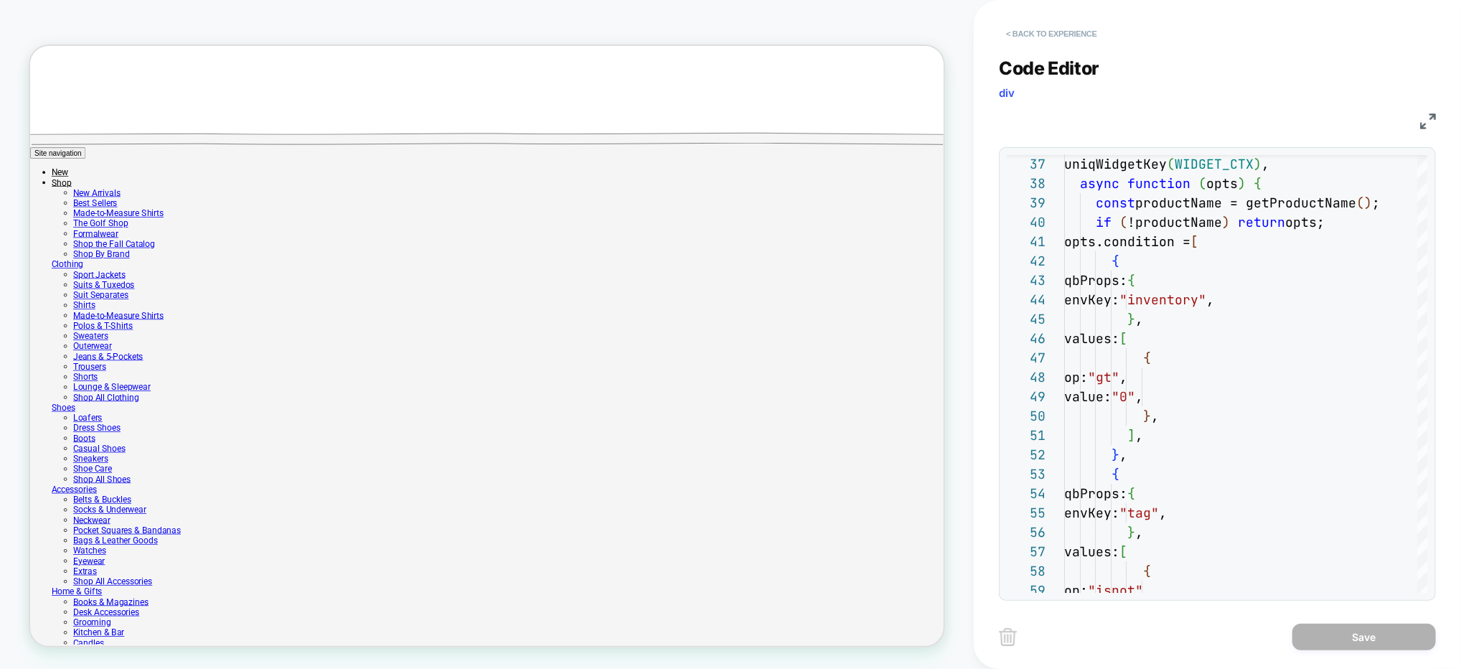
click at [1033, 24] on button "< Back to experience" at bounding box center [1051, 33] width 105 height 23
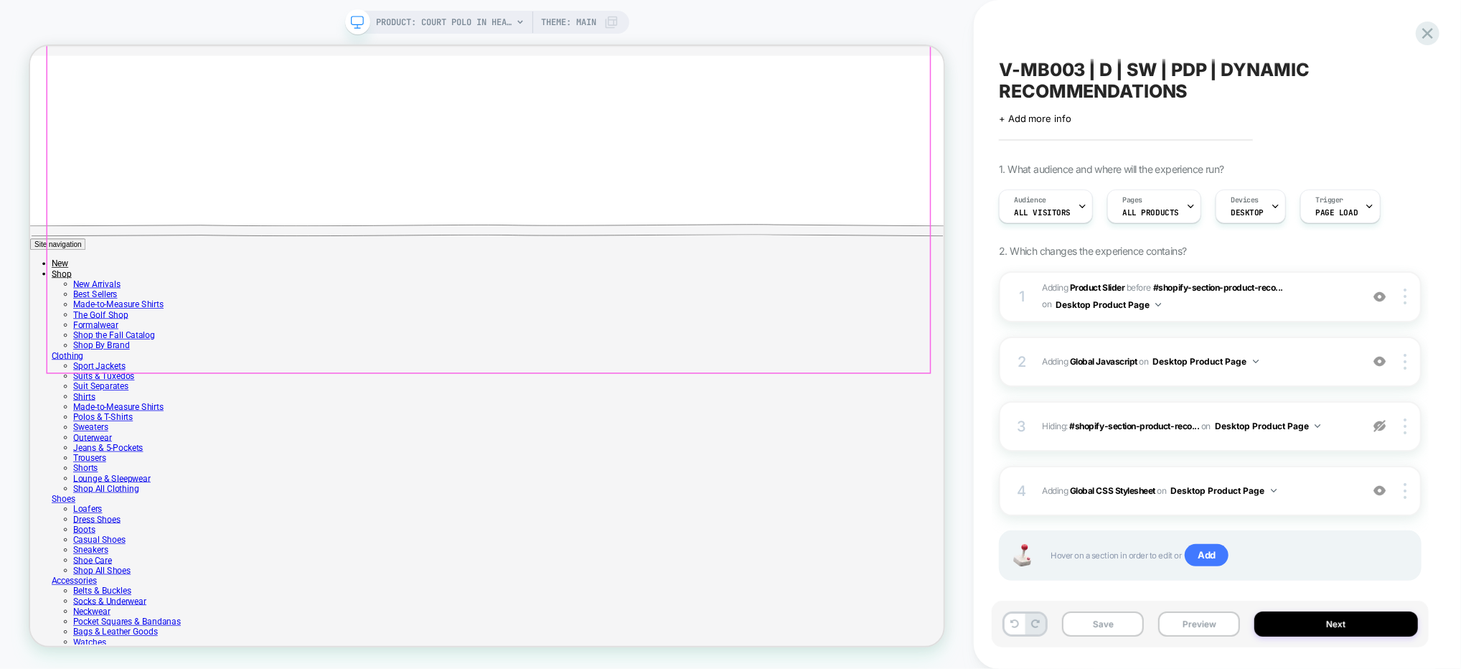
scroll to position [989, 0]
click at [1381, 293] on img at bounding box center [1379, 297] width 12 height 12
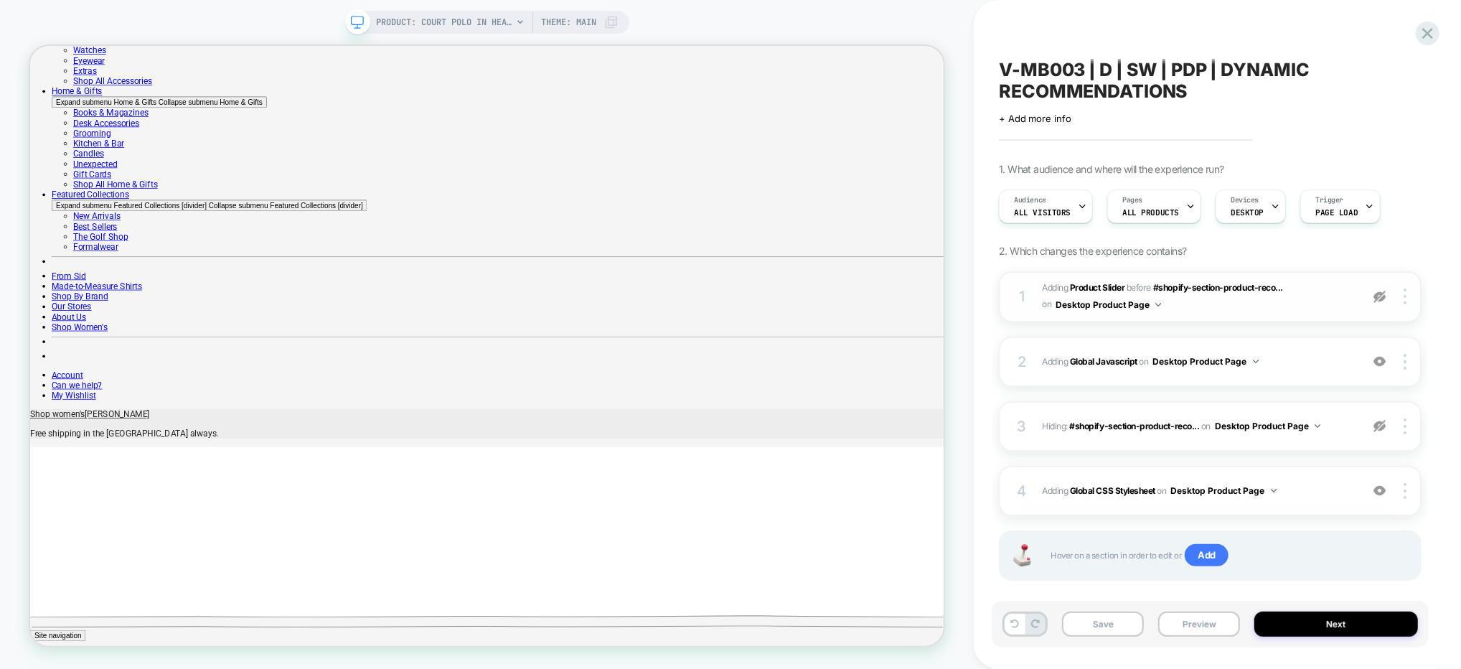
click at [1381, 293] on img at bounding box center [1379, 297] width 12 height 12
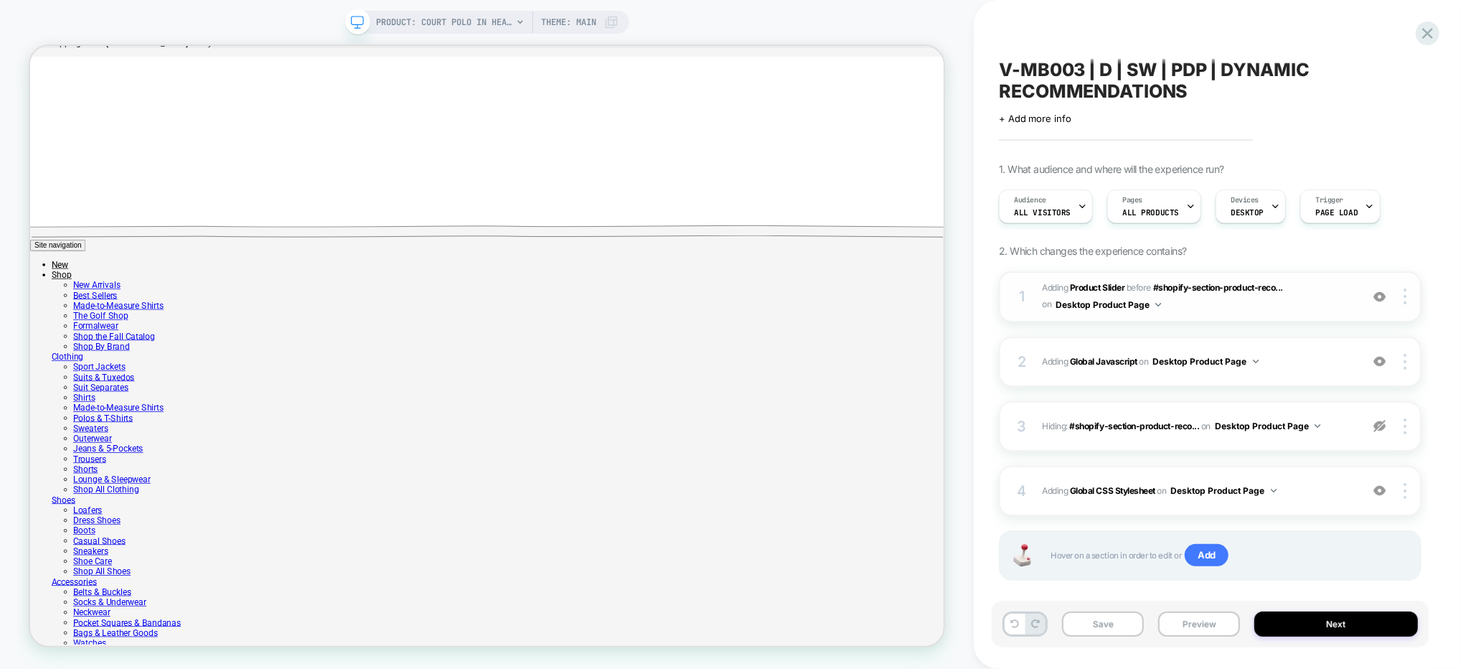
click at [1294, 309] on span "#_loomi_addon_1755883541937 Adding Product Slider BEFORE #shopify-section-produ…" at bounding box center [1197, 297] width 311 height 34
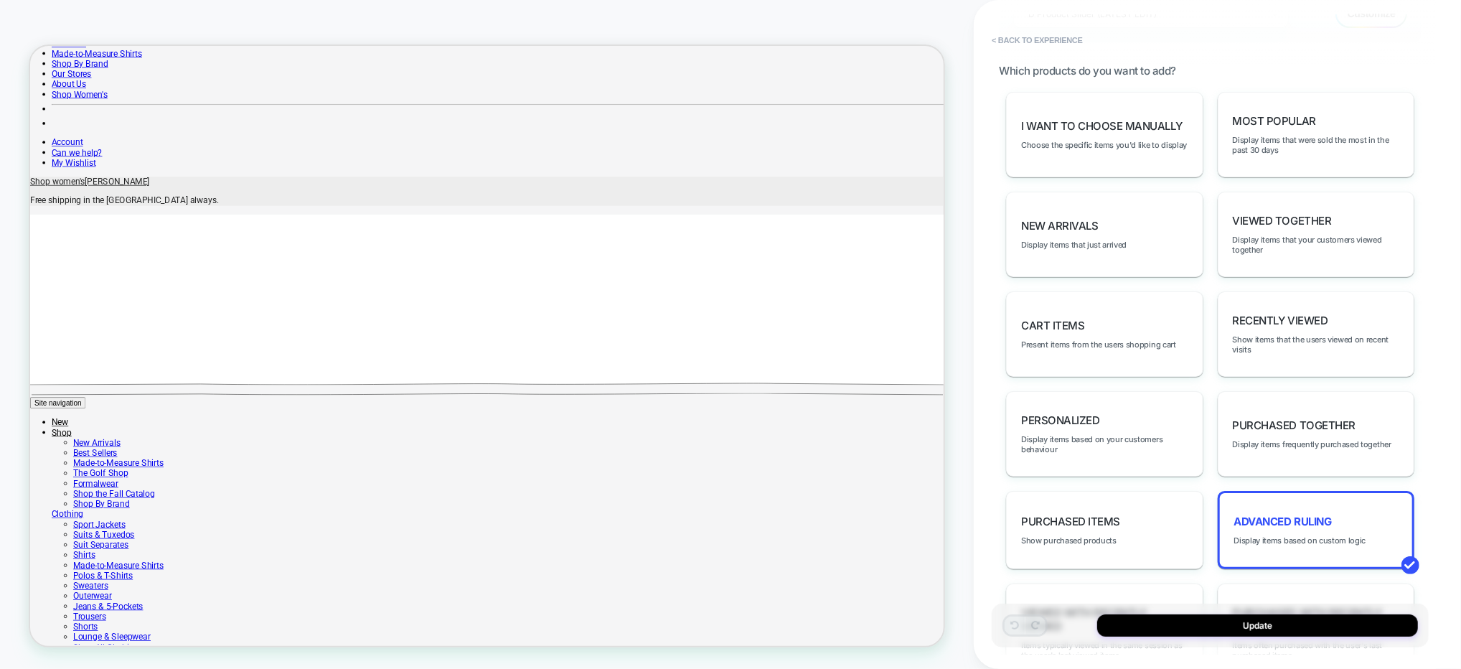
scroll to position [553, 0]
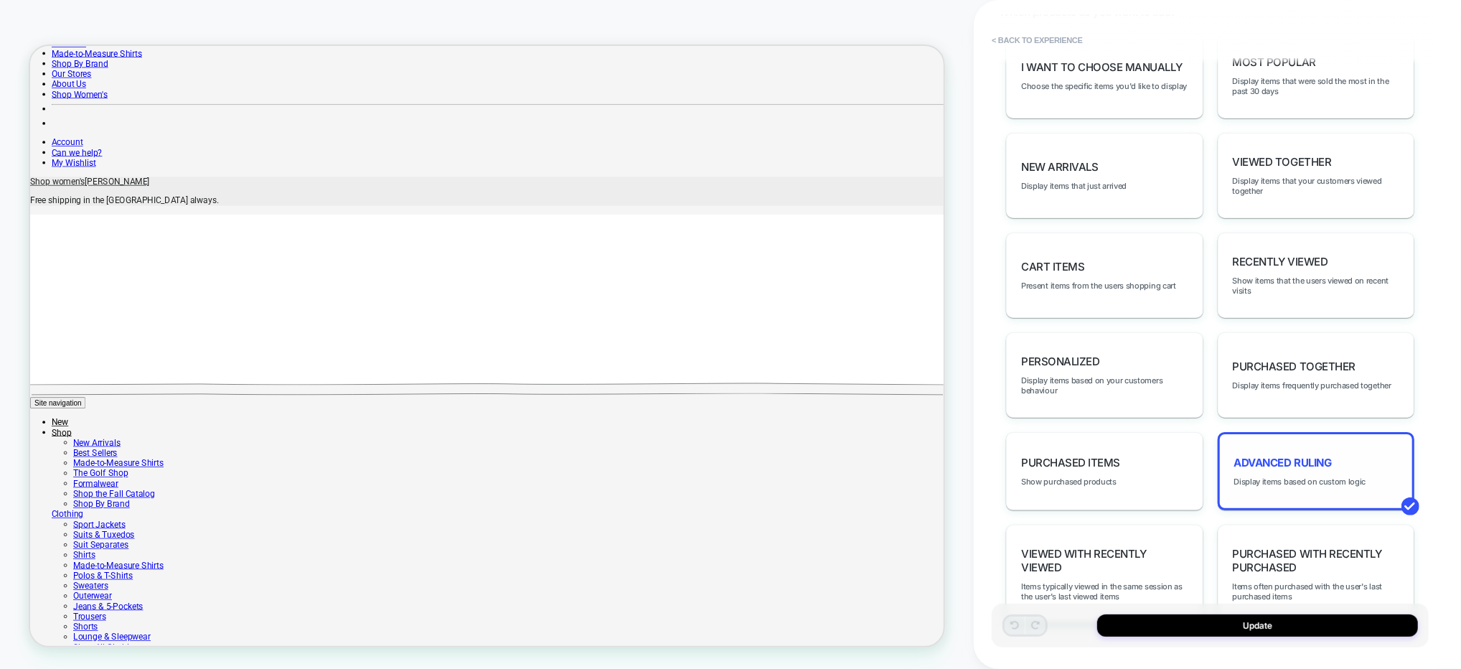
click at [1298, 460] on div "Advanced Ruling Display items based on custom logic" at bounding box center [1316, 471] width 197 height 78
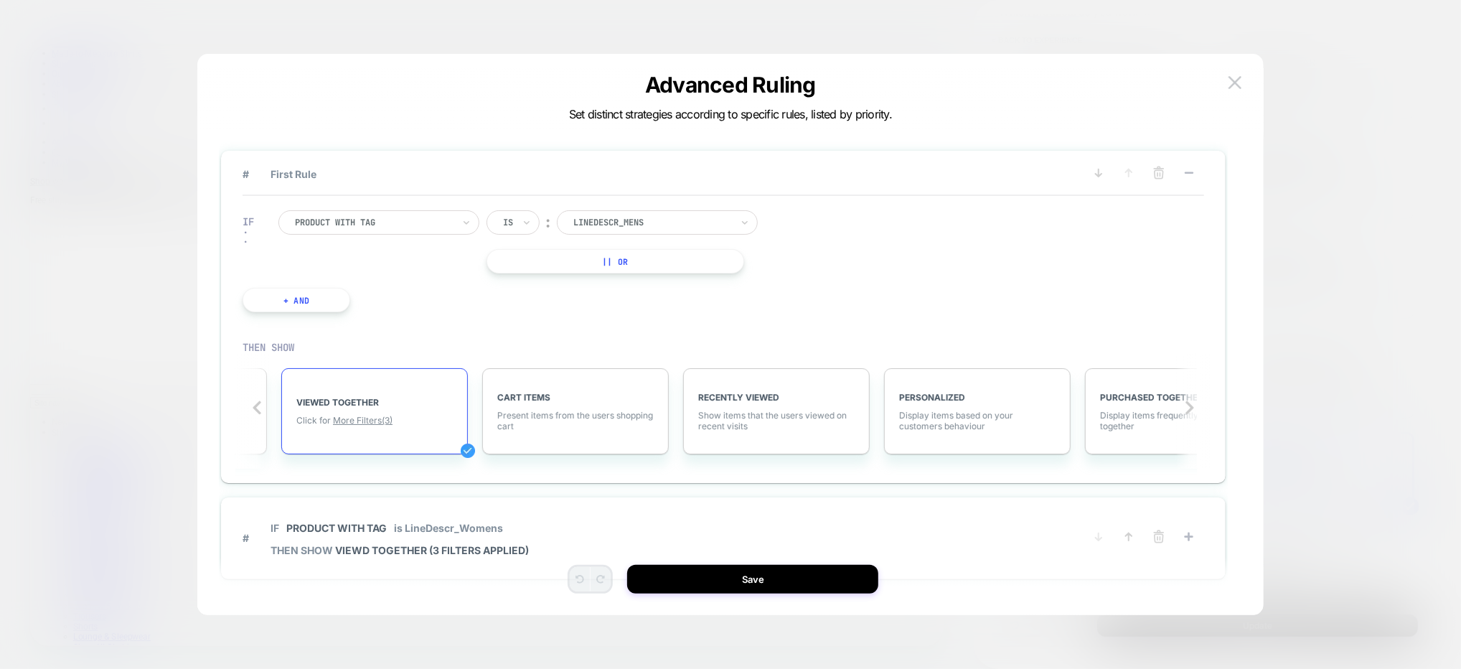
scroll to position [0, 570]
click at [1233, 80] on img at bounding box center [1234, 82] width 13 height 12
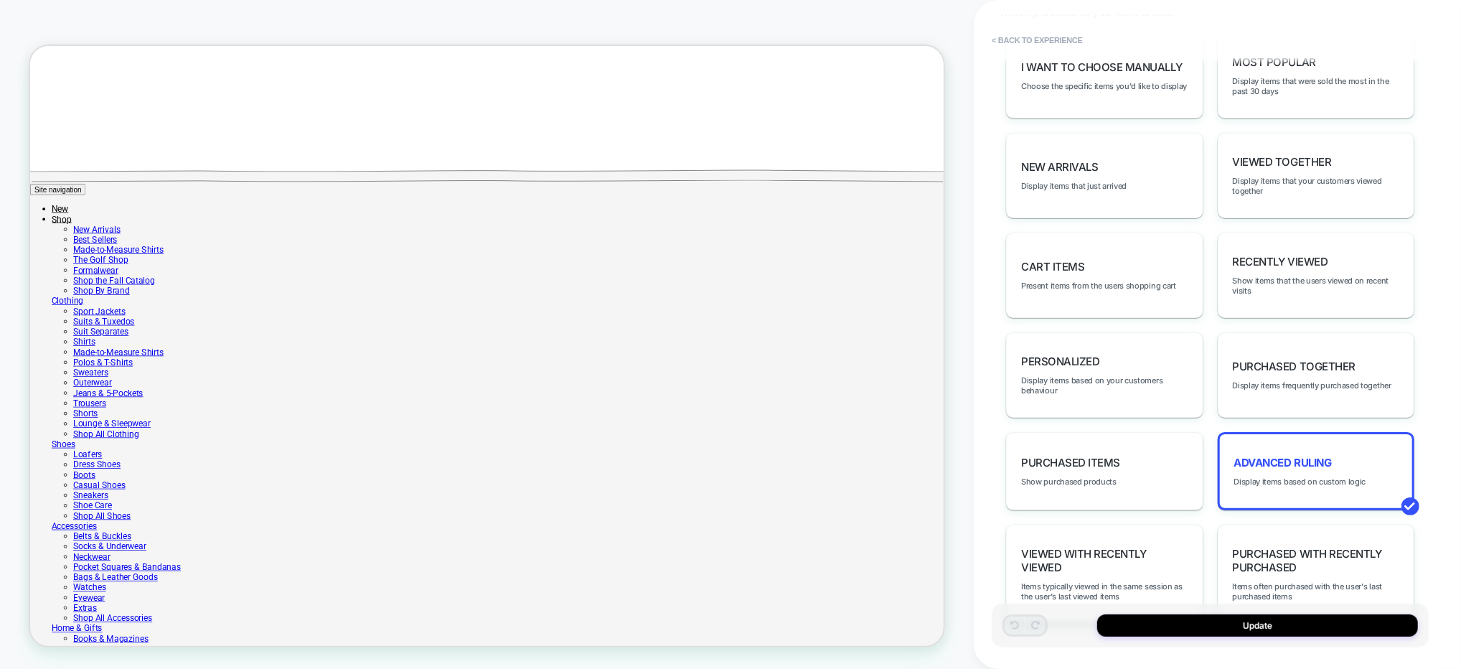
scroll to position [1063, 0]
click at [1041, 43] on button "< Back to experience" at bounding box center [1036, 40] width 105 height 23
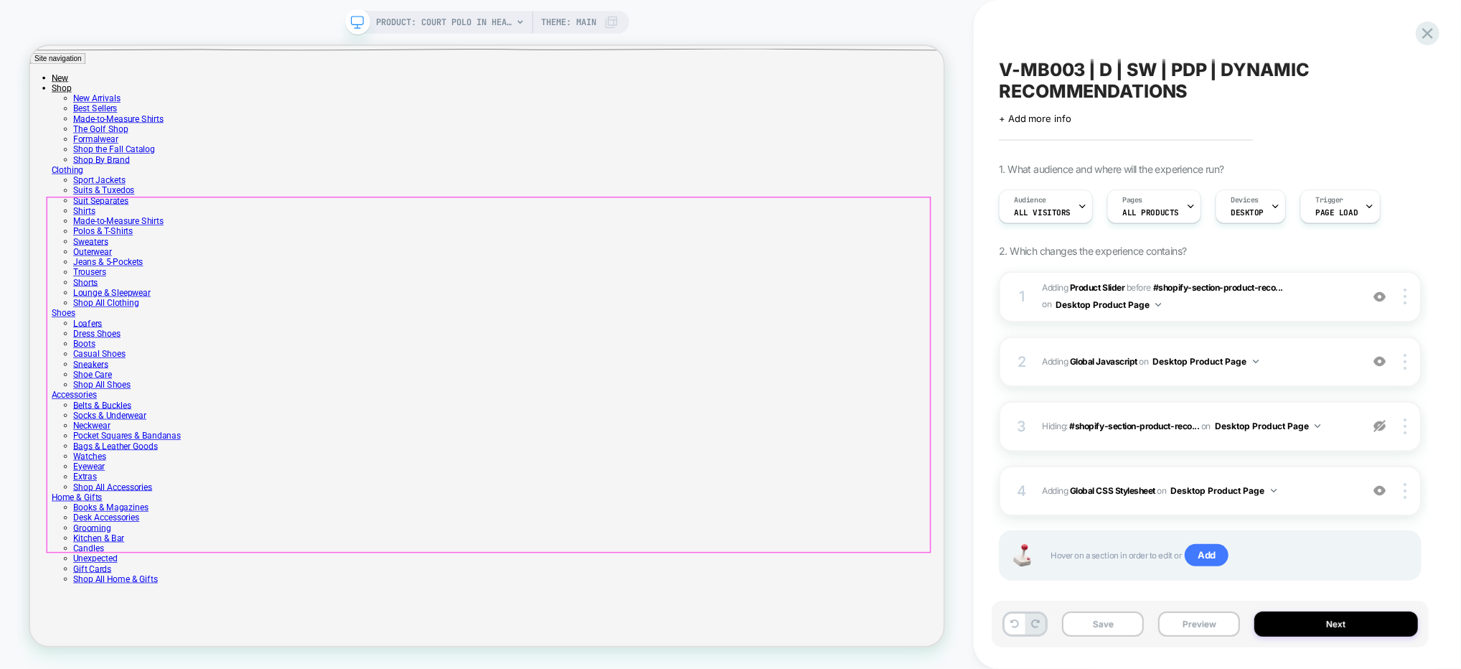
scroll to position [1252, 0]
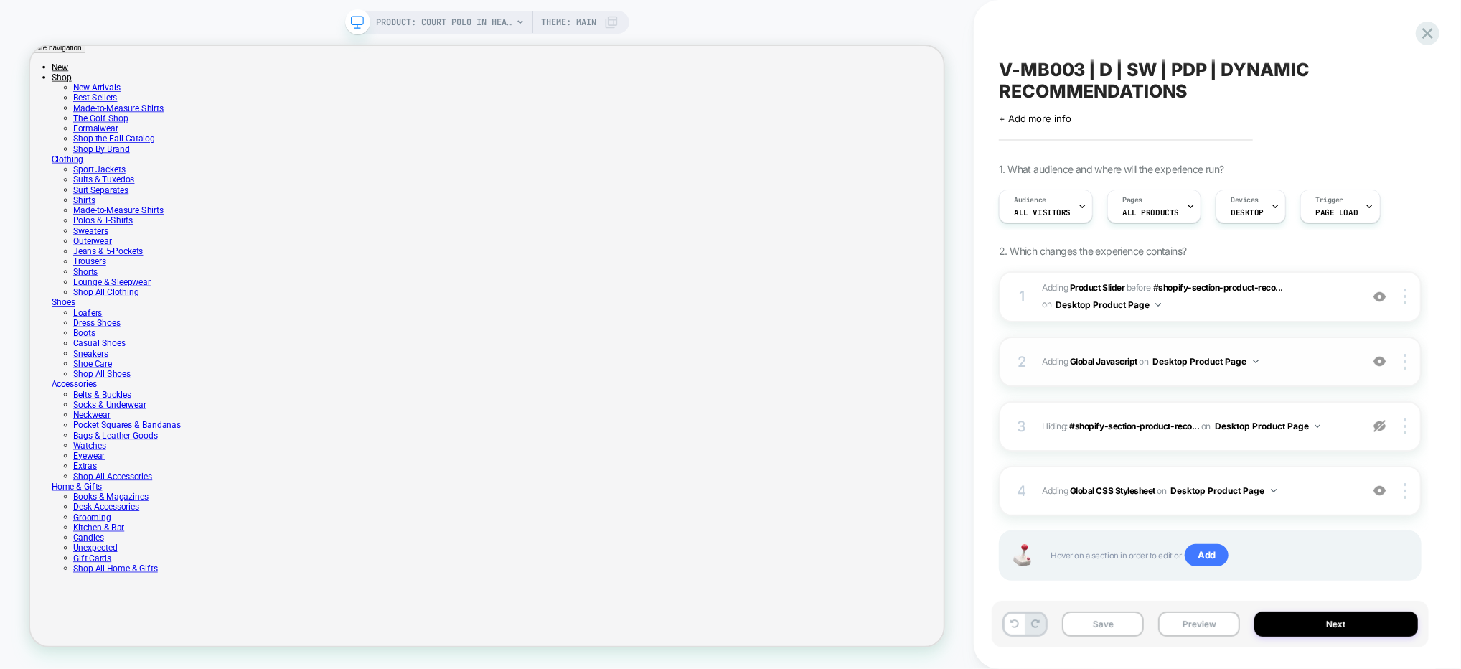
click at [1325, 357] on span "Adding Global Javascript on Desktop Product Page" at bounding box center [1197, 361] width 311 height 18
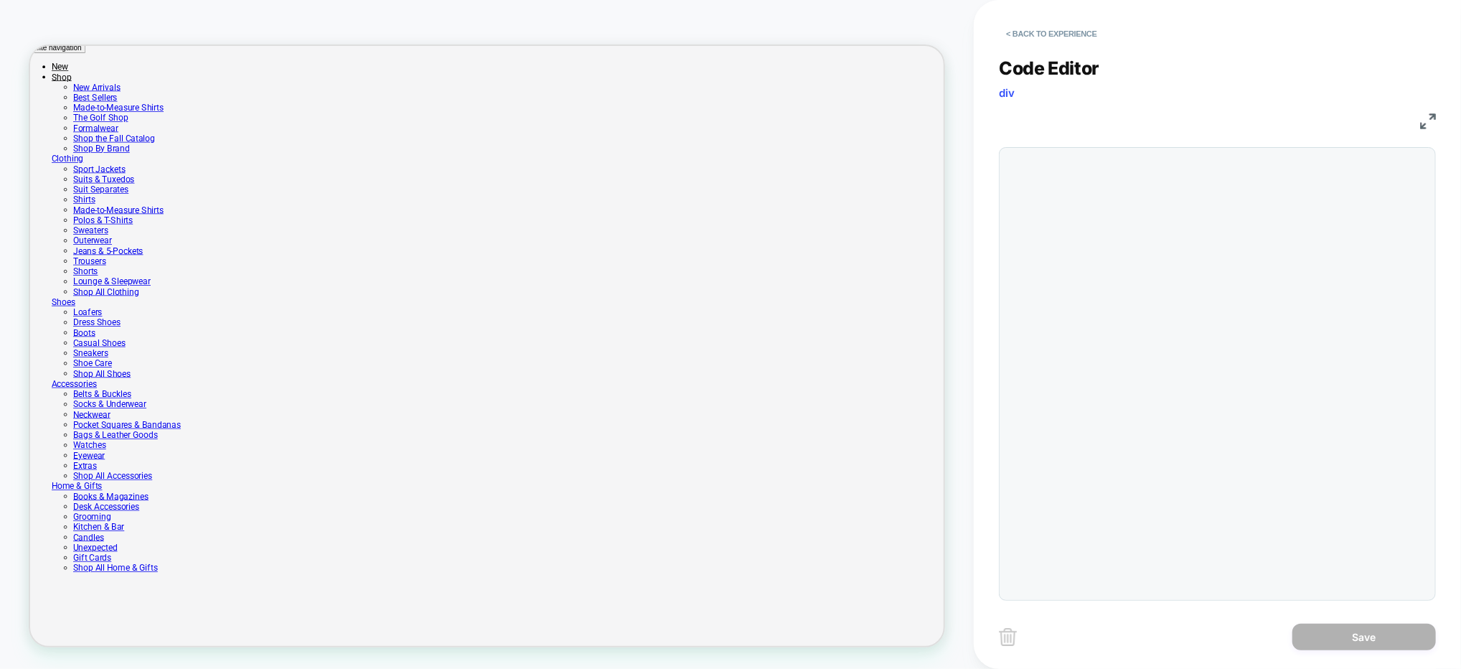
scroll to position [194, 0]
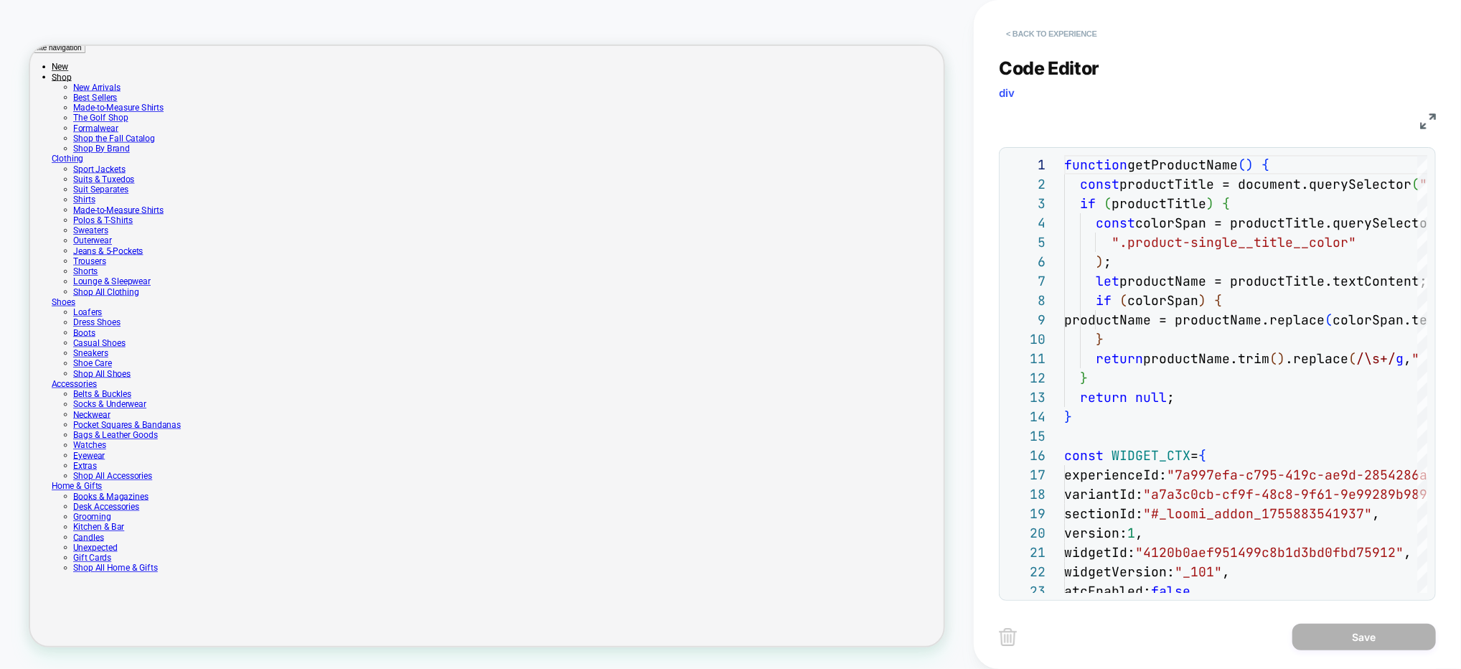
click at [1066, 32] on button "< Back to experience" at bounding box center [1051, 33] width 105 height 23
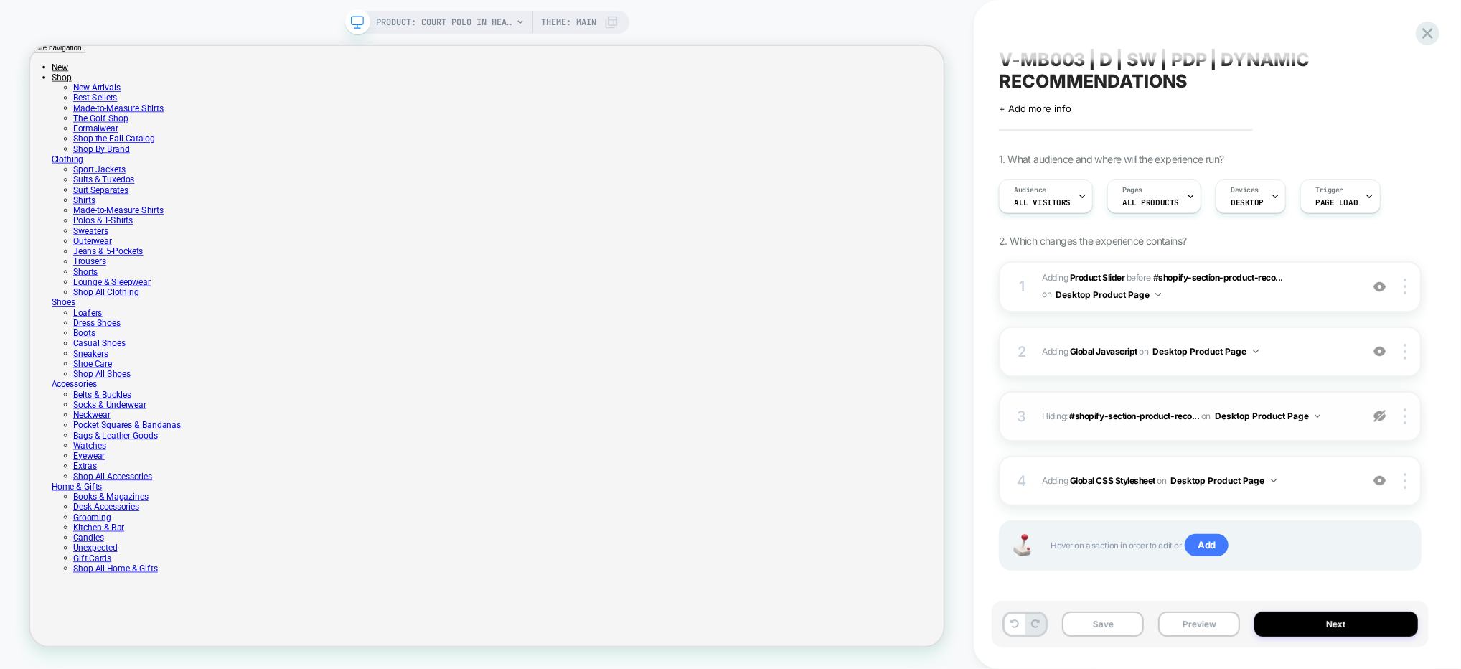
scroll to position [0, 0]
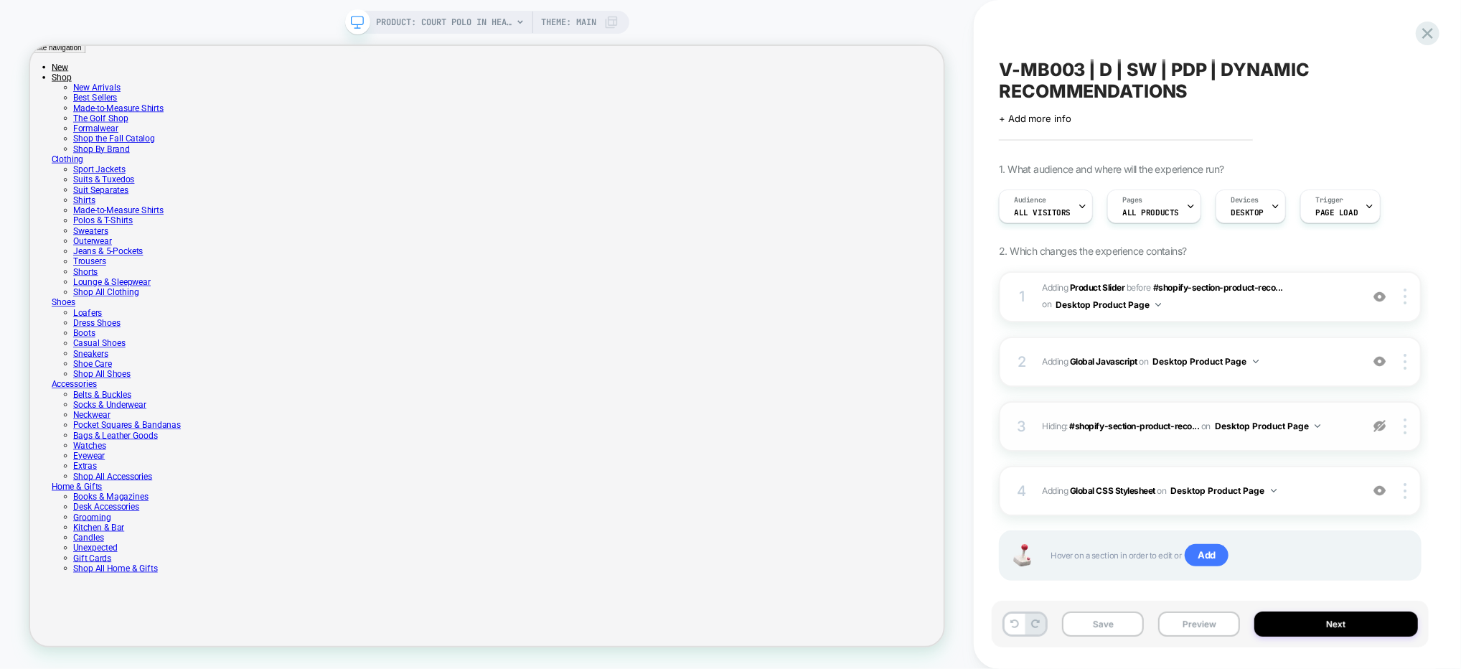
click at [1383, 428] on img at bounding box center [1379, 426] width 12 height 12
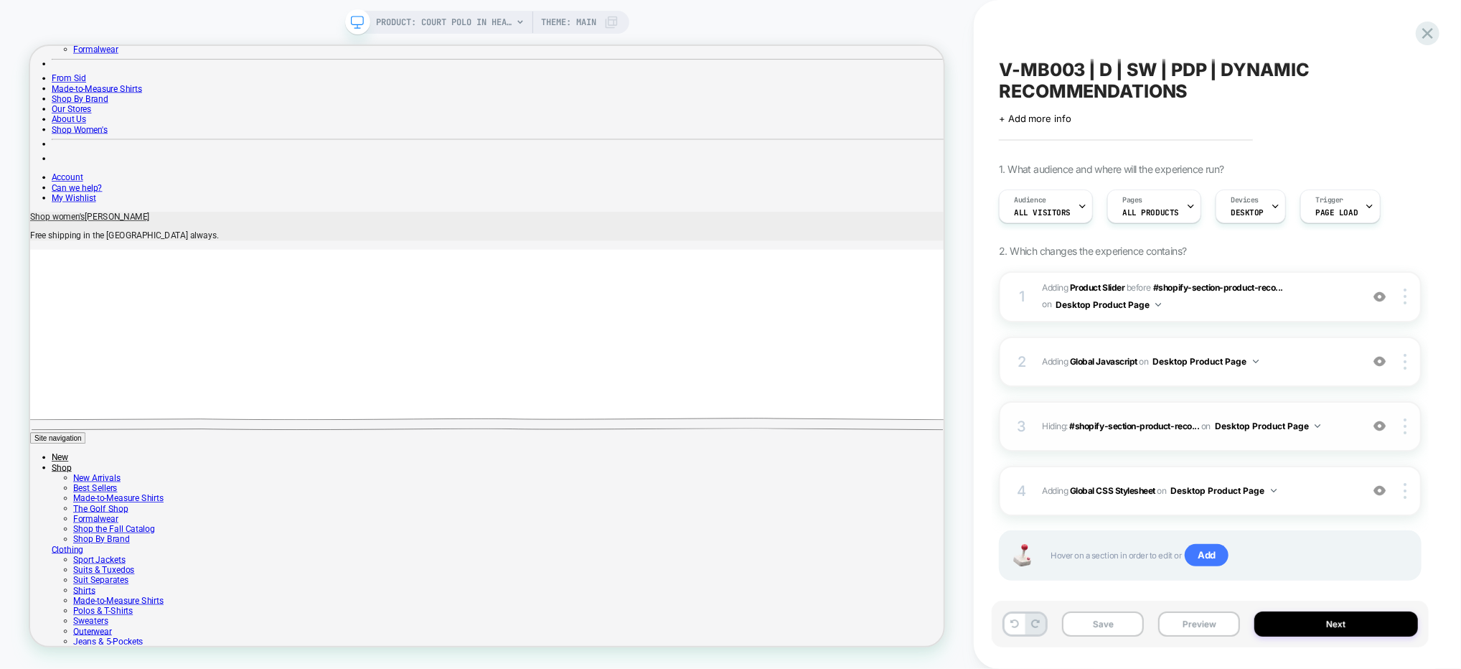
click at [1381, 426] on img at bounding box center [1379, 426] width 12 height 12
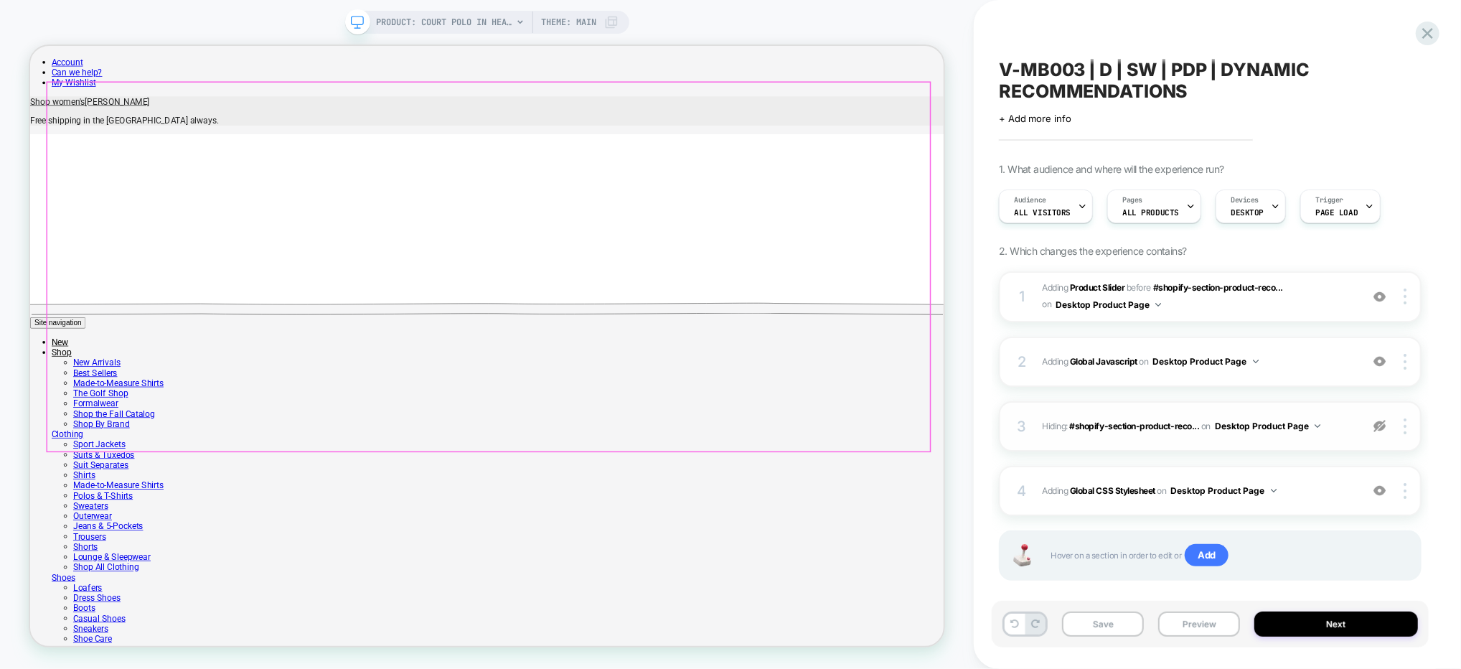
scroll to position [883, 0]
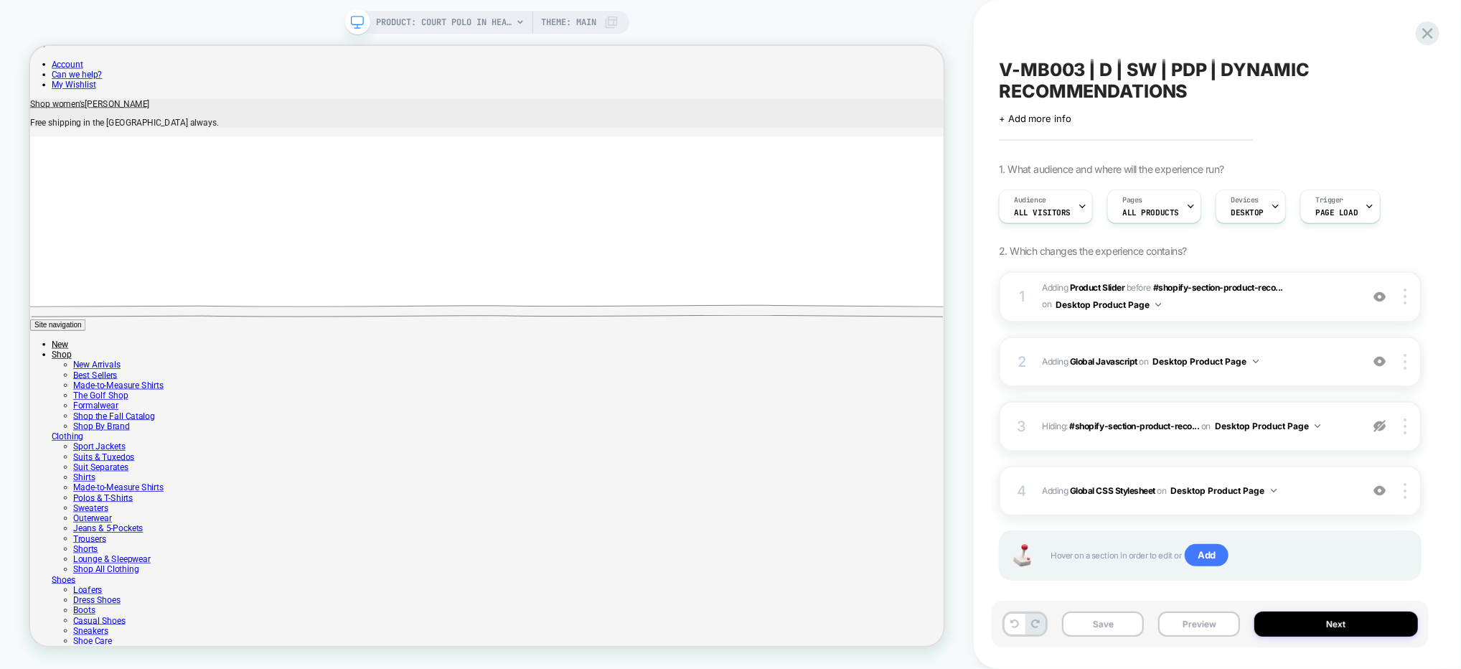
click at [1315, 301] on span "#_loomi_addon_1755883541937 Adding Product Slider BEFORE #shopify-section-produ…" at bounding box center [1197, 297] width 311 height 34
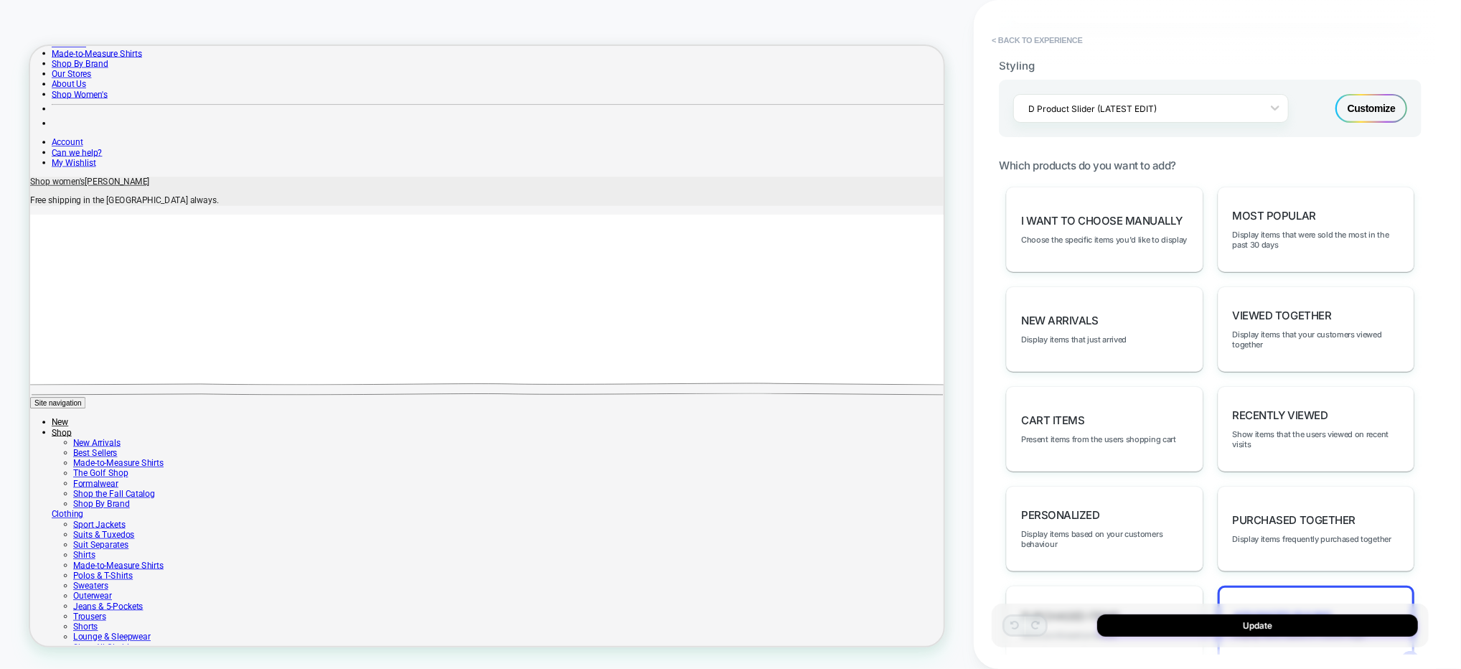
scroll to position [402, 0]
click at [1044, 39] on button "< Back to experience" at bounding box center [1036, 40] width 105 height 23
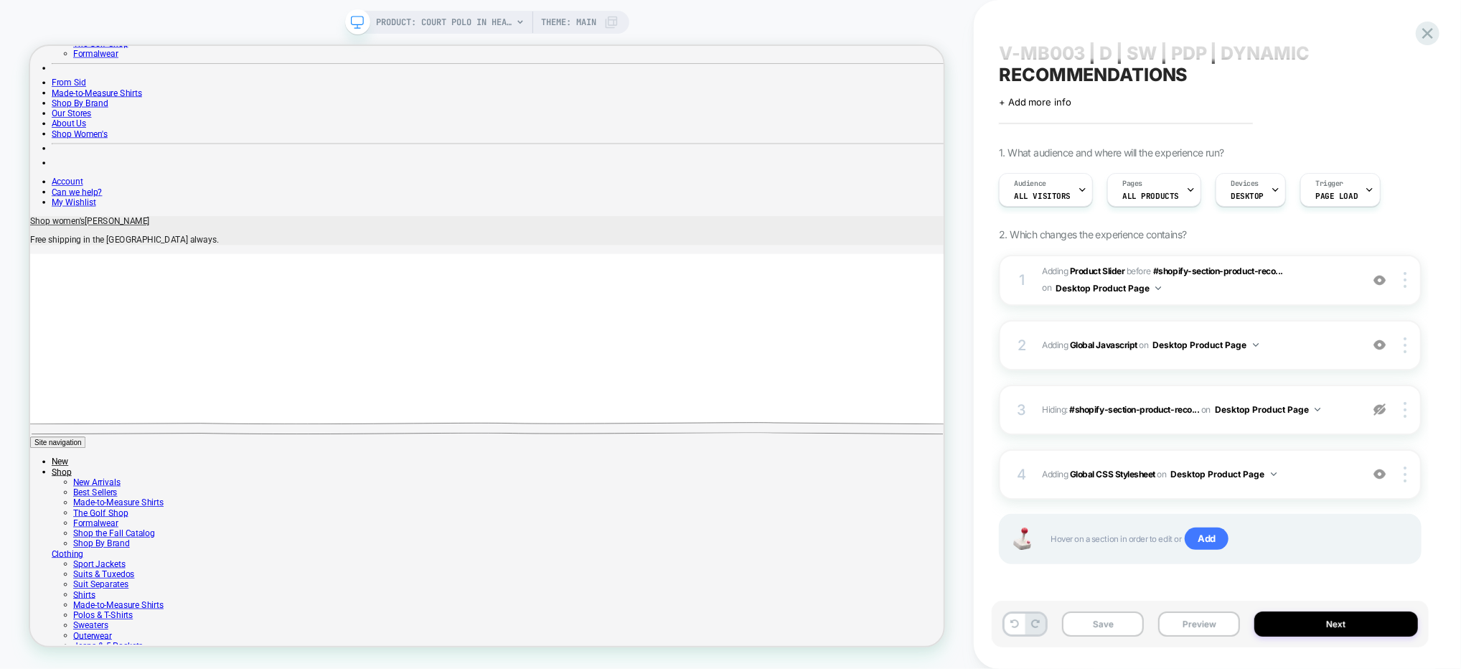
scroll to position [17, 0]
click at [1312, 287] on span "#_loomi_addon_1755883541937 Adding Product Slider BEFORE #shopify-section-produ…" at bounding box center [1197, 280] width 311 height 34
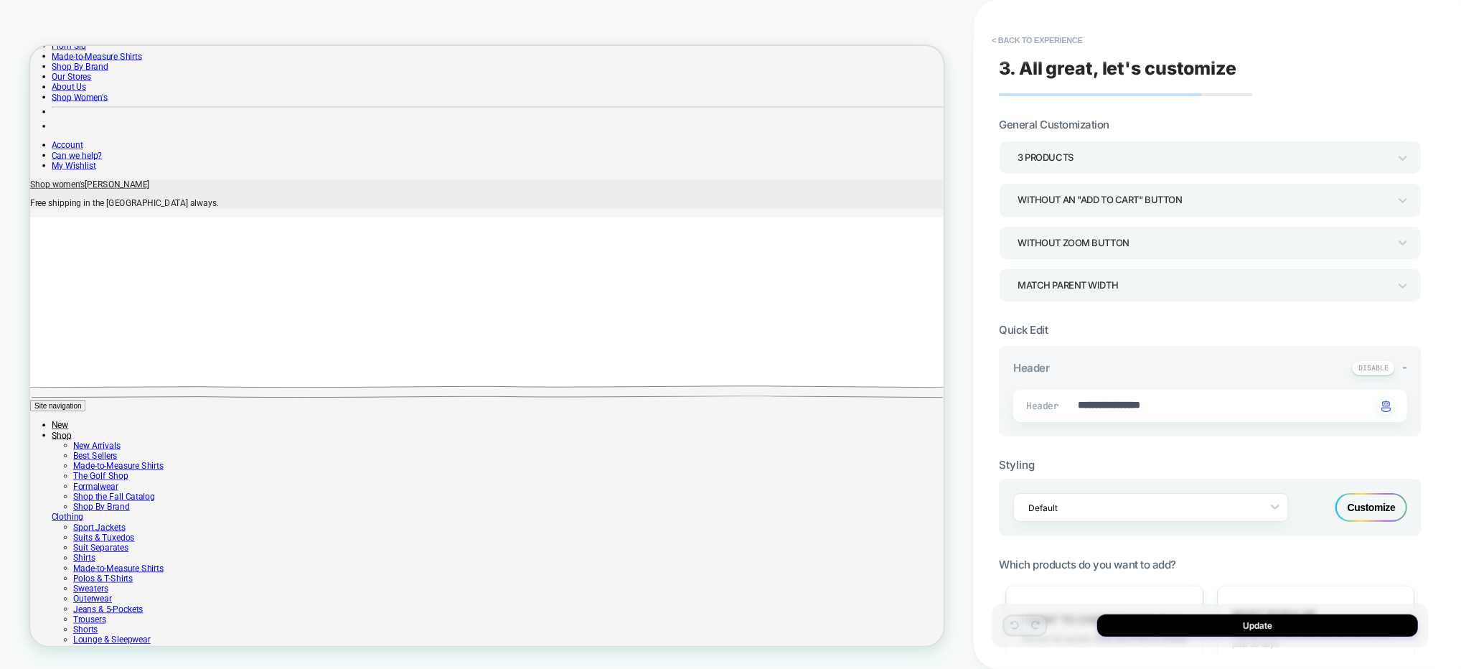
type textarea "*"
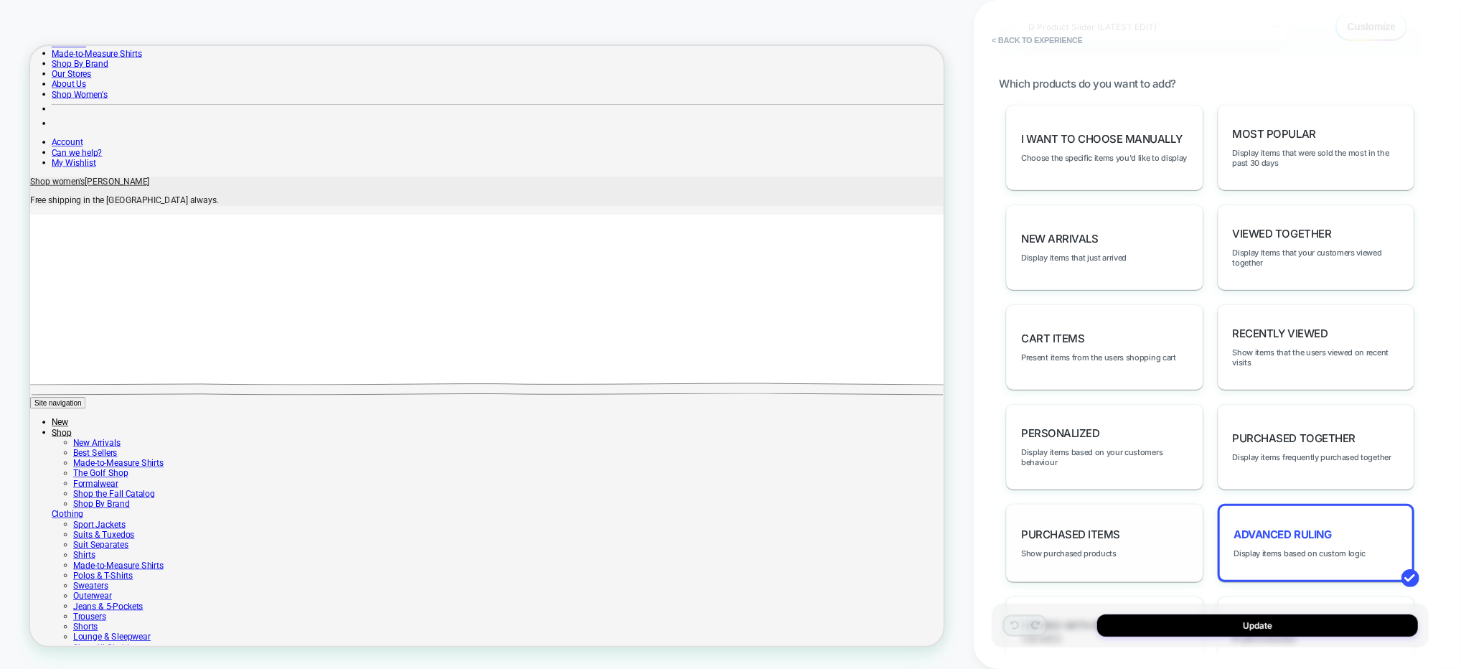
scroll to position [582, 0]
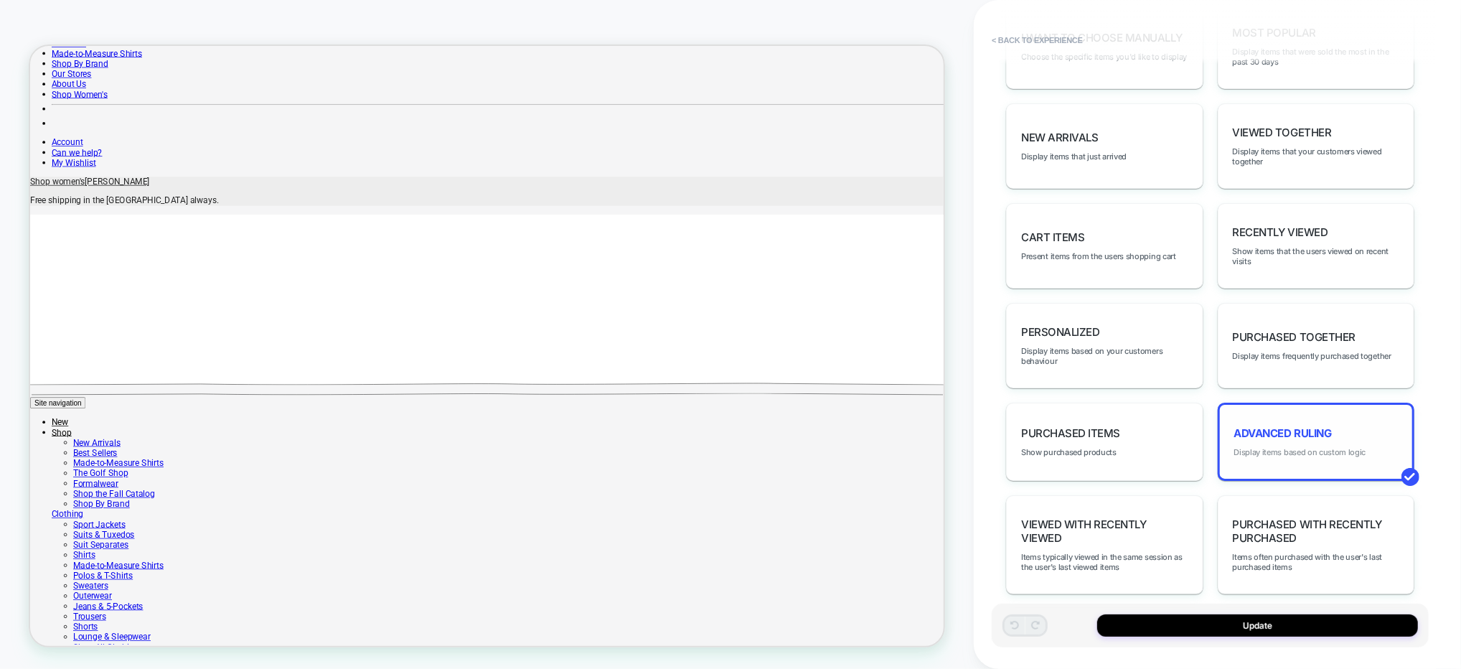
click at [1325, 447] on span "Display items based on custom logic" at bounding box center [1300, 452] width 132 height 10
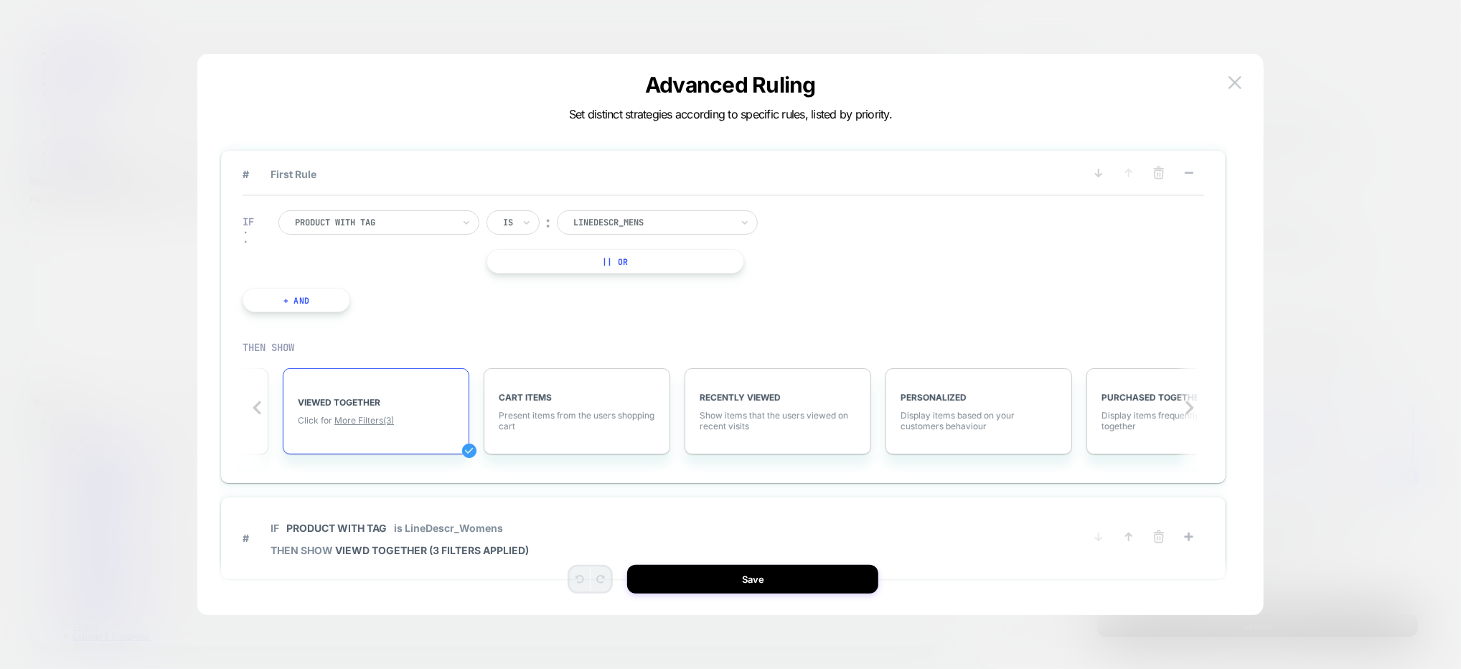
scroll to position [0, 570]
click at [371, 421] on span "More Filters (3)" at bounding box center [356, 420] width 60 height 11
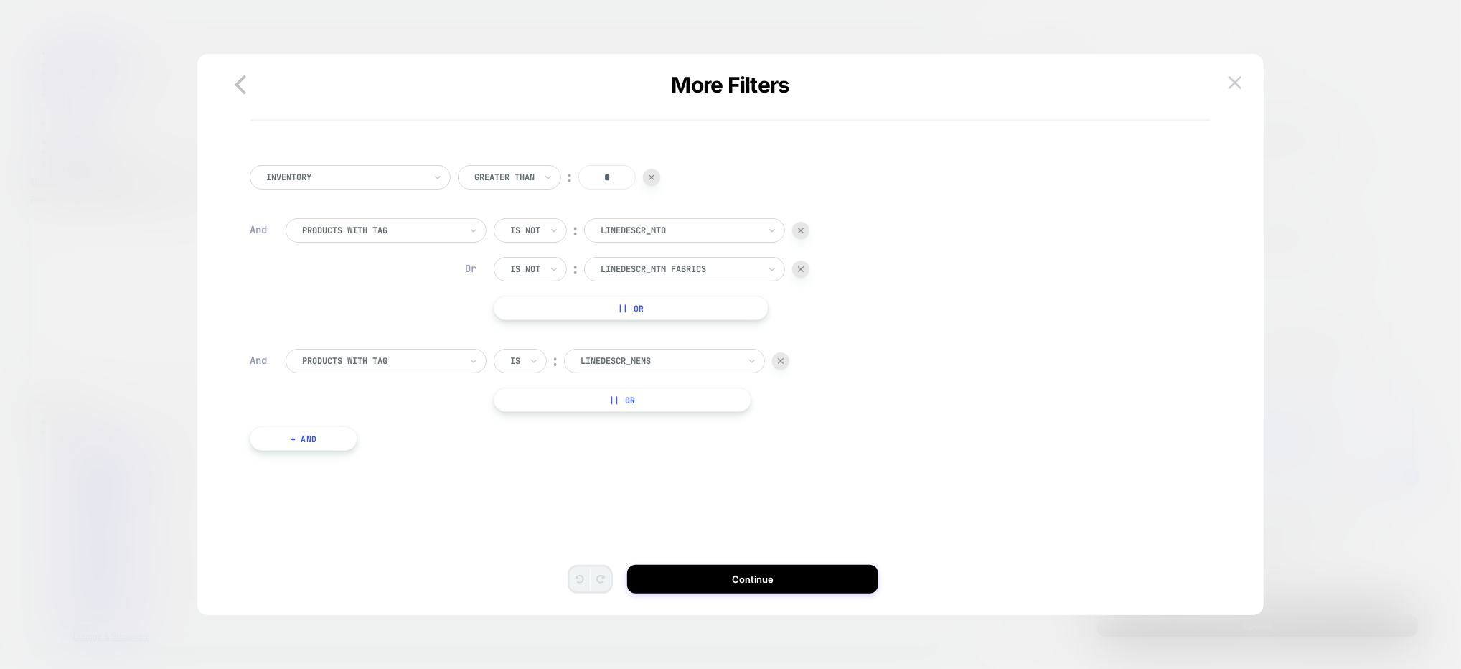
click at [1233, 88] on button at bounding box center [1235, 83] width 22 height 22
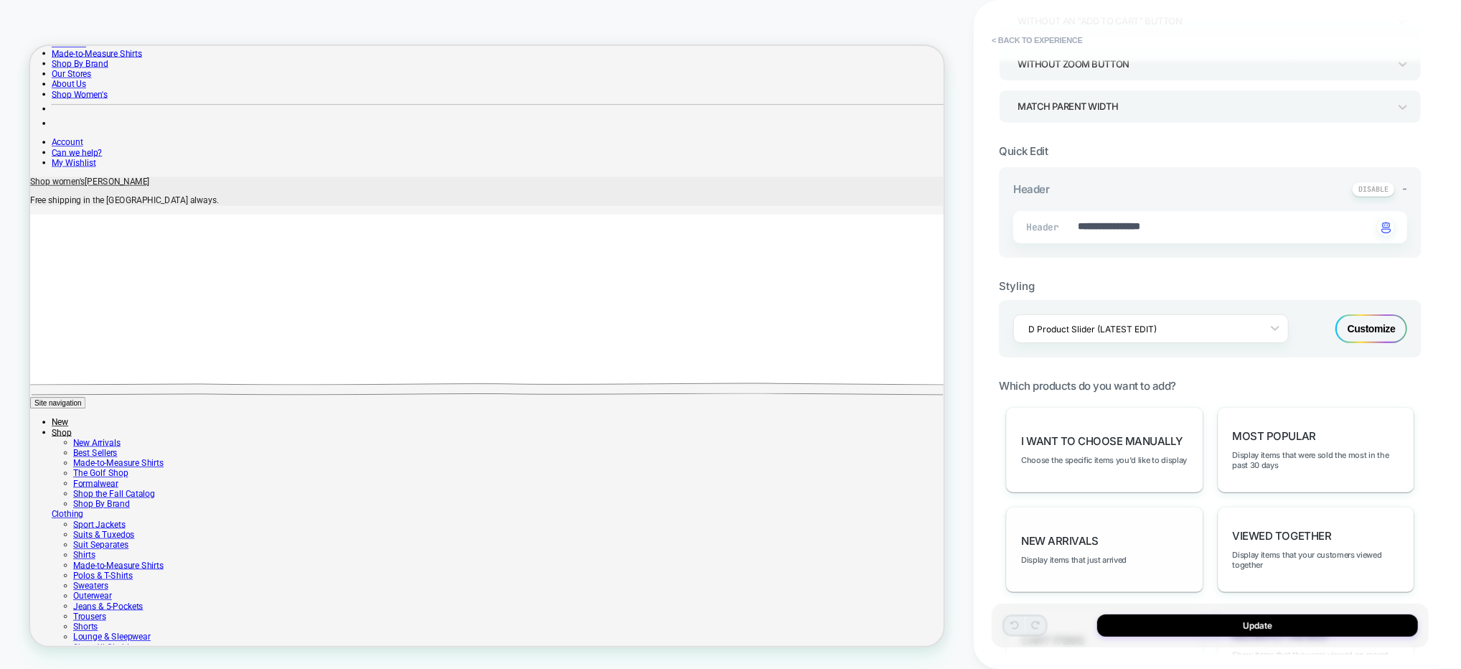
scroll to position [0, 0]
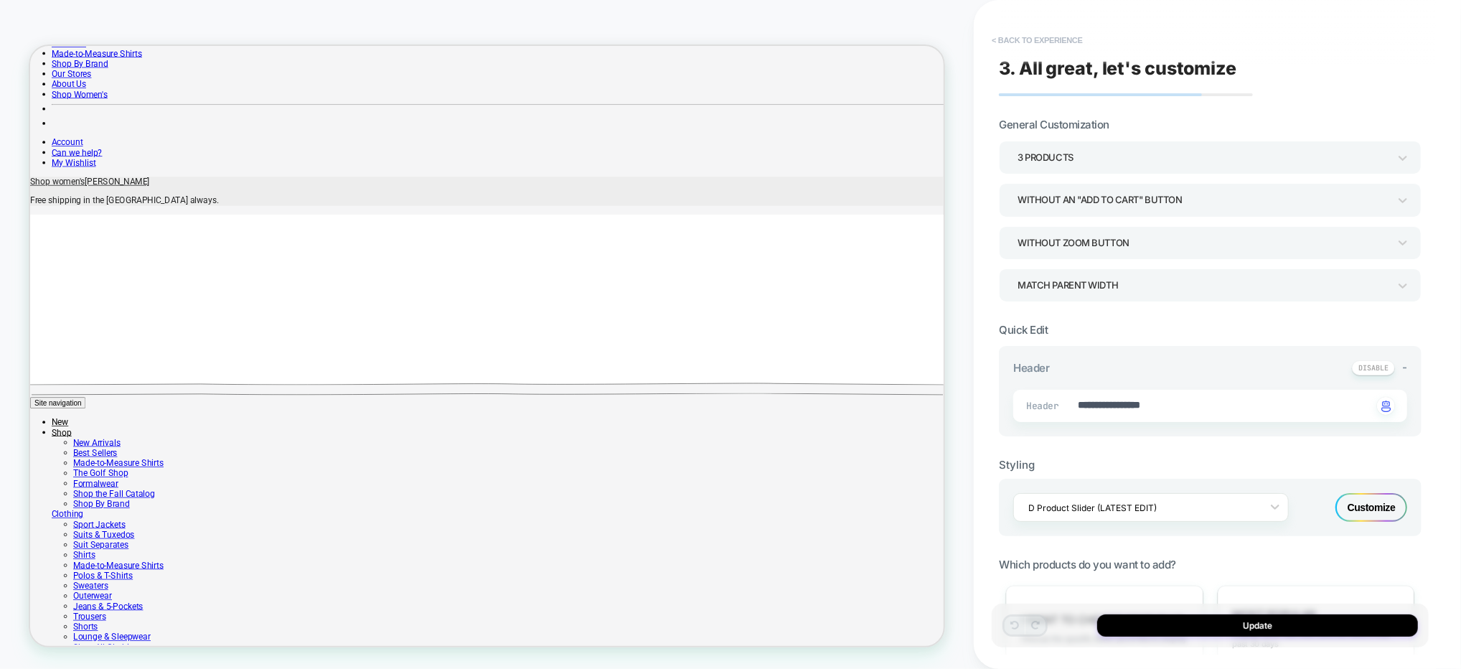
click at [1006, 31] on button "< Back to experience" at bounding box center [1036, 40] width 105 height 23
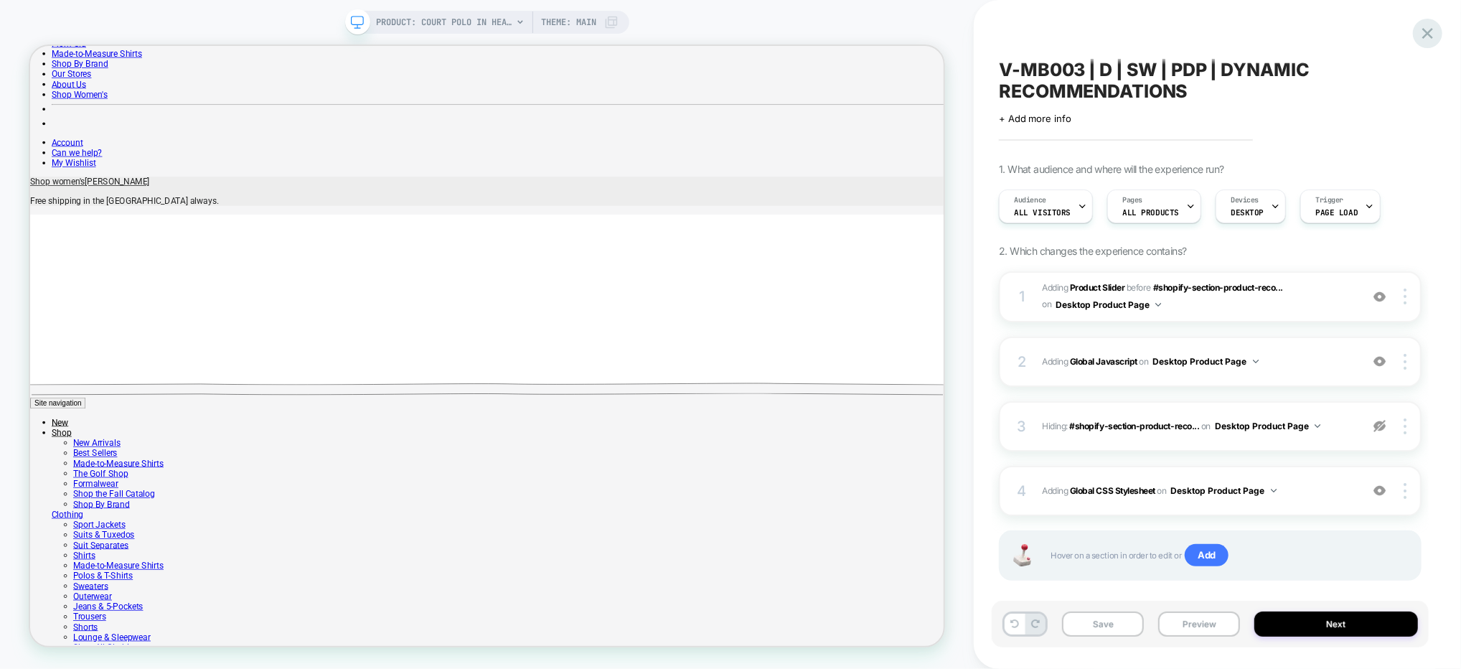
click at [1424, 33] on icon at bounding box center [1427, 33] width 19 height 19
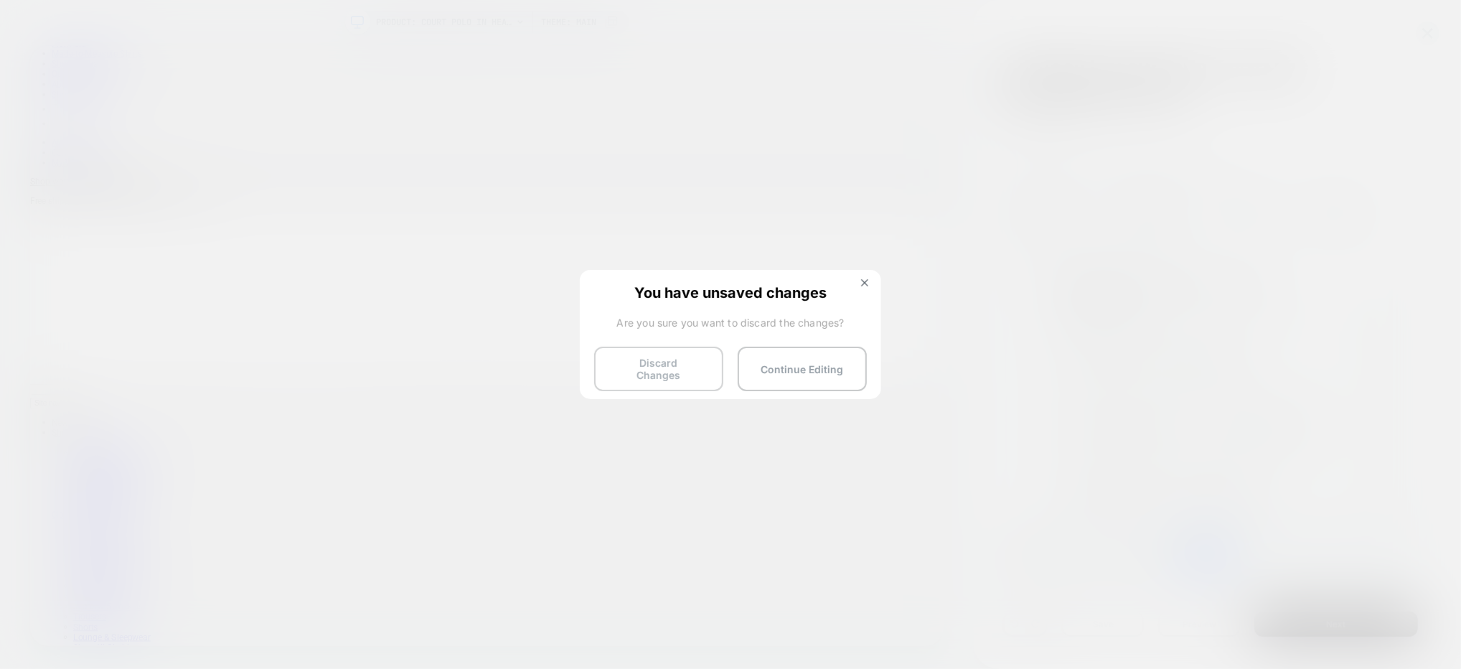
click at [682, 372] on button "Discard Changes" at bounding box center [658, 369] width 129 height 44
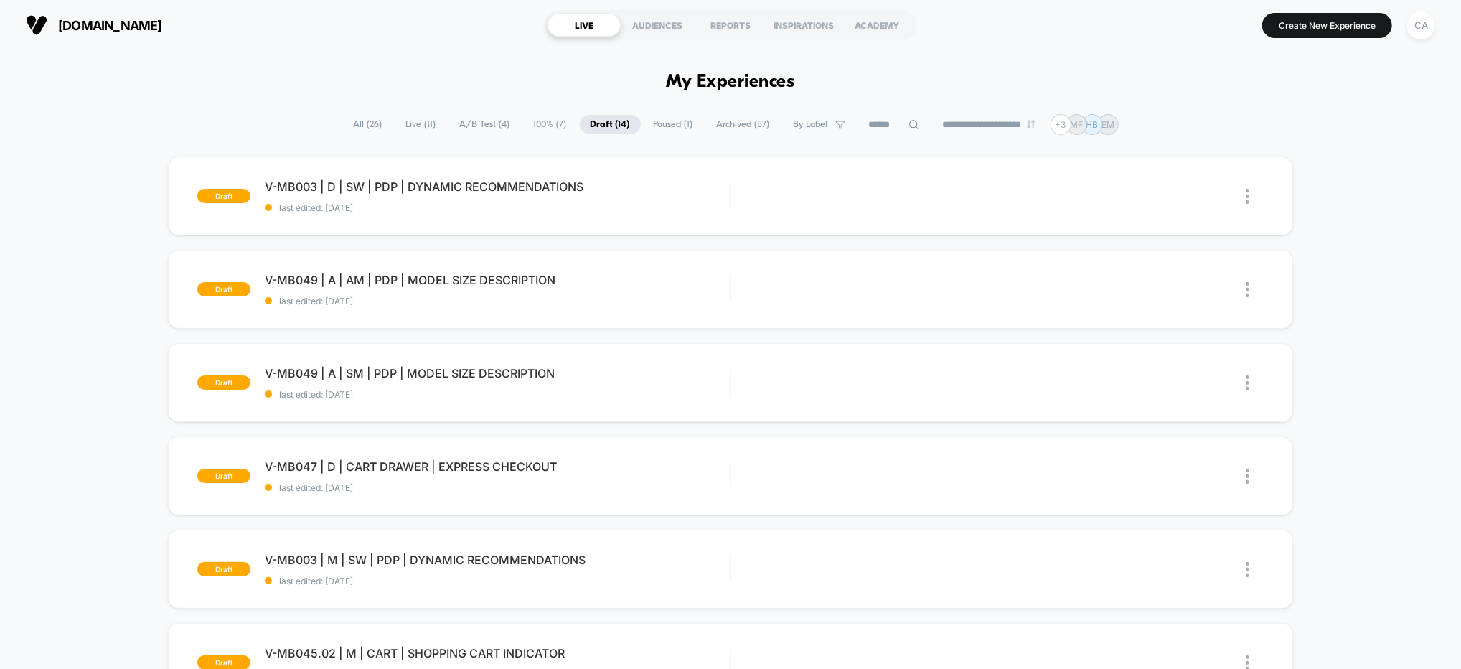
click at [475, 126] on span "A/B Test ( 4 )" at bounding box center [485, 124] width 72 height 19
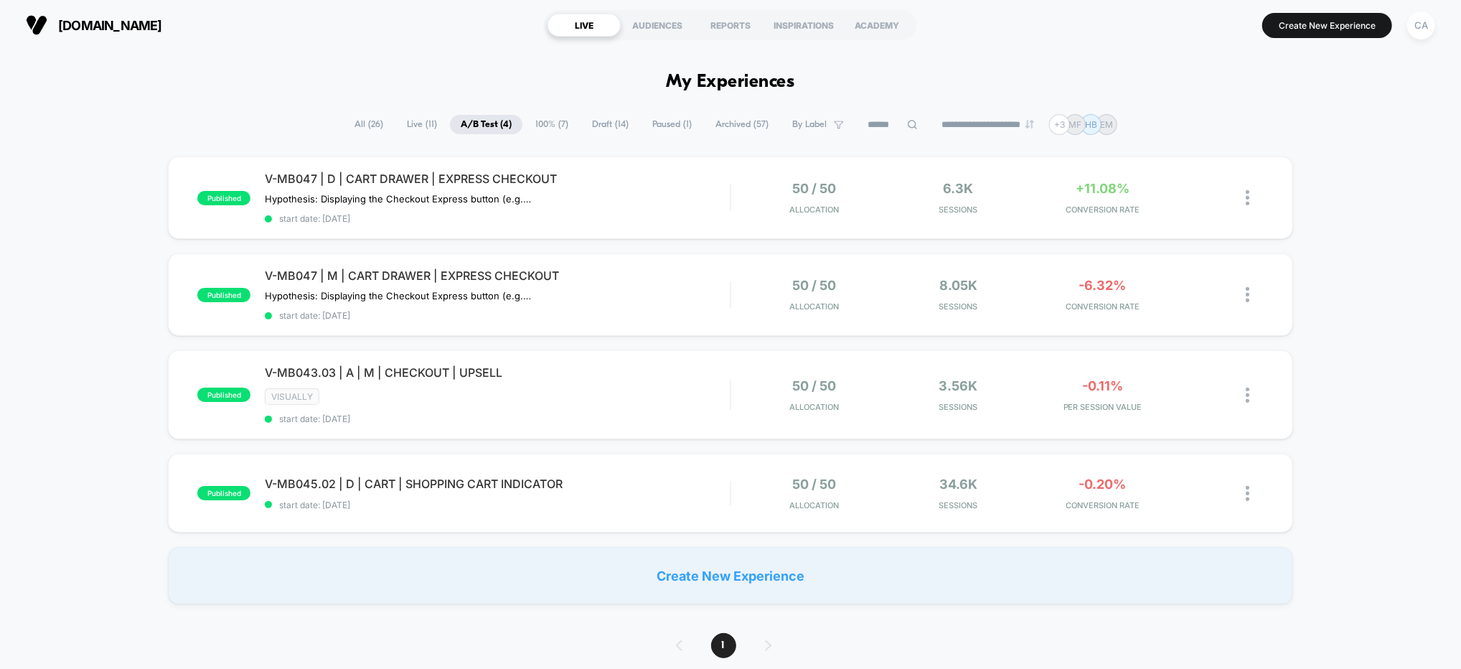
click at [1428, 329] on div "published V-MB047 | D | CART DRAWER | EXPRESS CHECKOUT Hypothesis: Displaying t…" at bounding box center [730, 380] width 1461 height 448
click at [11, 543] on div "published V-MB047 | D | CART DRAWER | EXPRESS CHECKOUT Hypothesis: Displaying t…" at bounding box center [730, 380] width 1461 height 448
